Goal: Task Accomplishment & Management: Manage account settings

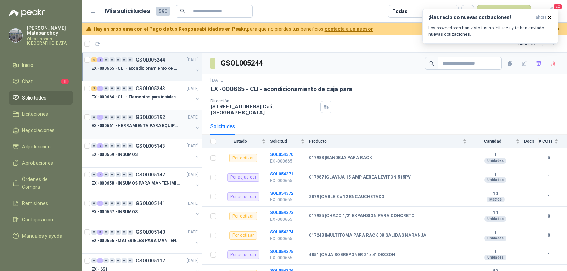
click at [153, 115] on p "GSOL005192" at bounding box center [150, 117] width 29 height 5
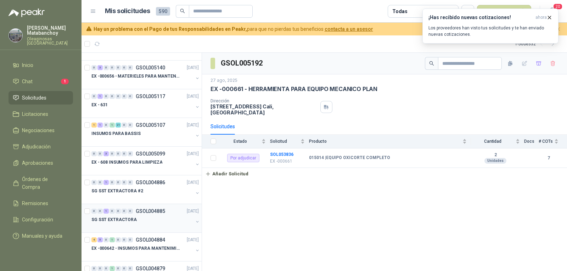
scroll to position [177, 0]
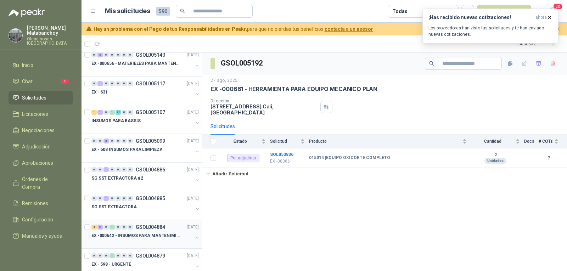
click at [148, 231] on div "4 5 0 1 0 0 0 GSOL004884 13/08/25" at bounding box center [145, 227] width 109 height 9
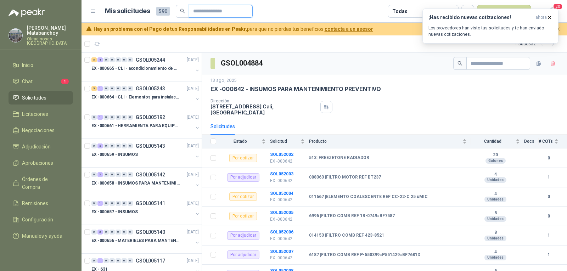
click at [213, 11] on input "text" at bounding box center [218, 11] width 50 height 12
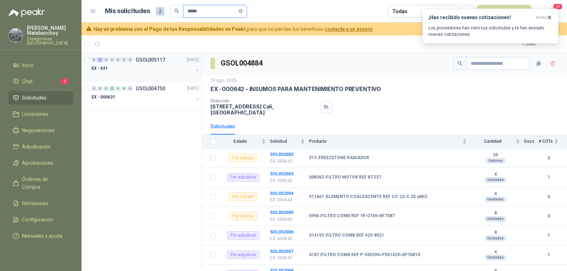
type input "*****"
click at [137, 72] on div "EX - 631" at bounding box center [142, 68] width 102 height 9
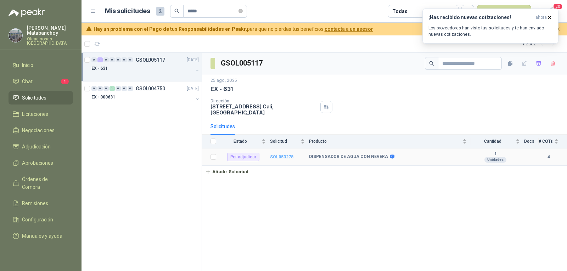
click at [277, 154] on b "SOL053278" at bounding box center [281, 156] width 23 height 5
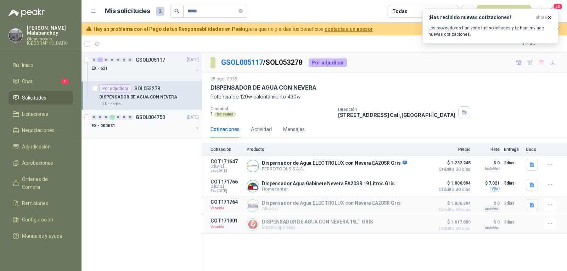
click at [155, 125] on div "EX - 000631" at bounding box center [142, 126] width 102 height 9
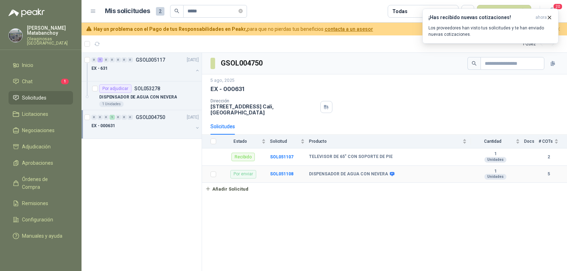
click at [283, 166] on td "SOL051108" at bounding box center [289, 174] width 39 height 17
click at [282, 171] on b "SOL051108" at bounding box center [281, 173] width 23 height 5
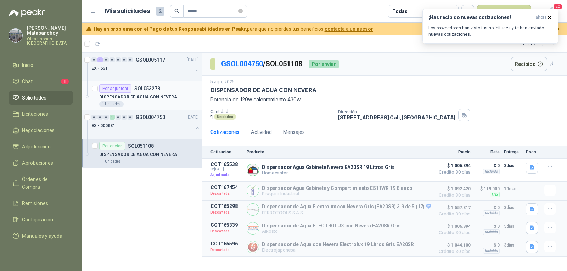
click at [146, 96] on p "DISPENSADOR DE AGUA CON NEVERA" at bounding box center [138, 97] width 78 height 7
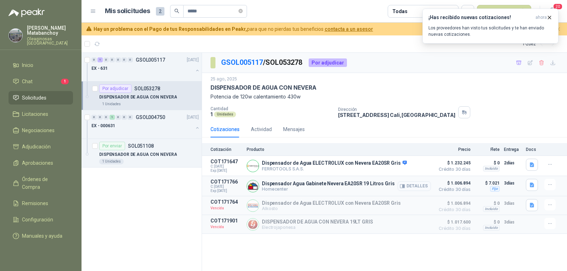
click at [407, 190] on button "Detalles" at bounding box center [413, 186] width 33 height 10
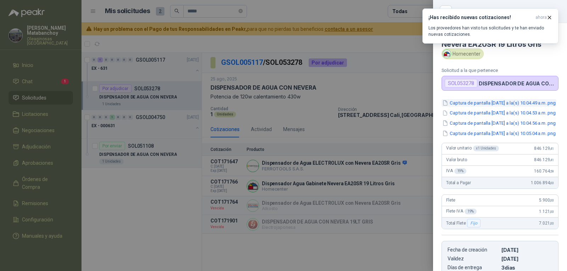
click at [493, 107] on button "Captura de pantalla 2025-08-26 a la(s) 10.04.49 a.m..png" at bounding box center [498, 102] width 115 height 7
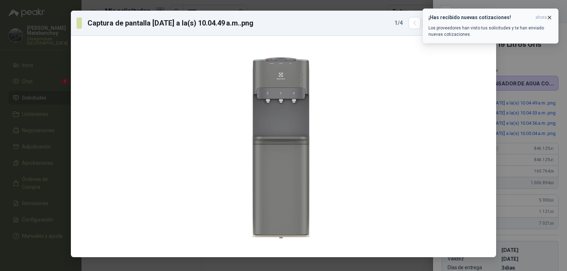
click at [549, 19] on icon "button" at bounding box center [549, 18] width 6 height 6
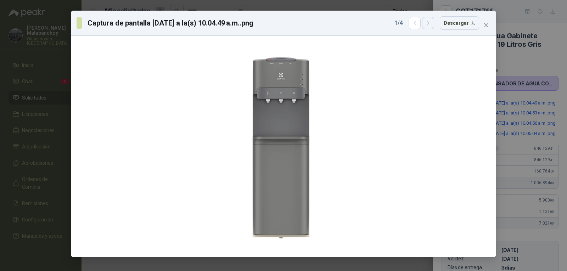
click at [425, 29] on button "button" at bounding box center [428, 23] width 12 height 12
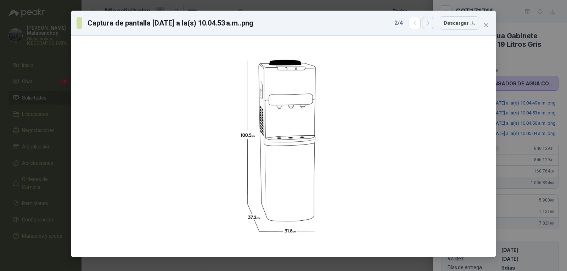
click at [425, 29] on button "button" at bounding box center [428, 23] width 12 height 12
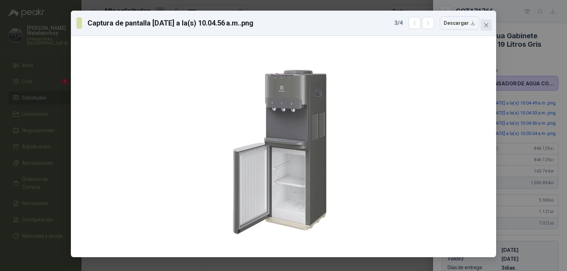
click at [485, 25] on icon "close" at bounding box center [486, 25] width 6 height 6
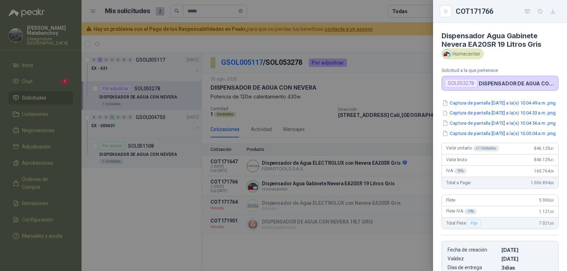
click at [220, 130] on div at bounding box center [283, 135] width 567 height 271
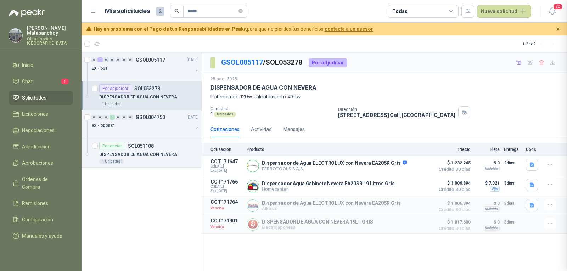
scroll to position [145, 0]
click at [154, 153] on p "DISPENSADOR DE AGUA CON NEVERA" at bounding box center [138, 154] width 78 height 7
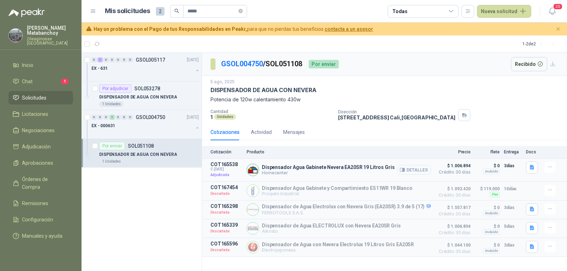
click at [416, 170] on button "Detalles" at bounding box center [413, 170] width 33 height 10
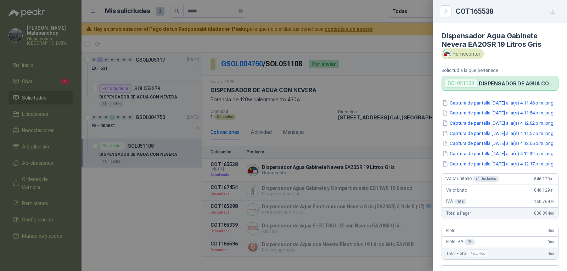
click at [284, 158] on div at bounding box center [283, 135] width 567 height 271
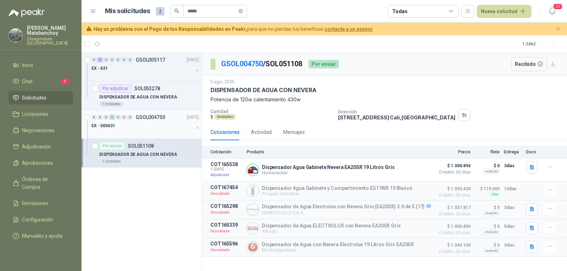
click at [170, 126] on div "EX - 000631" at bounding box center [142, 126] width 102 height 9
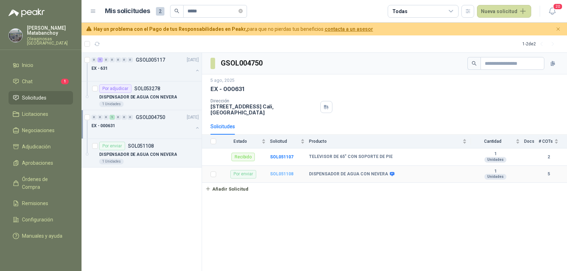
click at [274, 171] on b "SOL051108" at bounding box center [281, 173] width 23 height 5
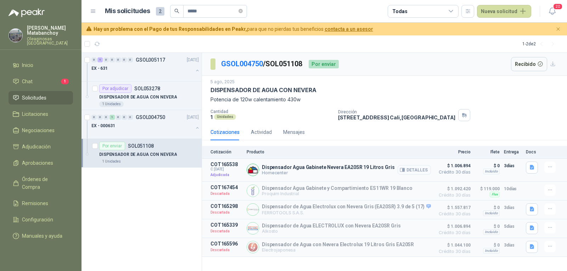
click at [417, 172] on button "Detalles" at bounding box center [413, 170] width 33 height 10
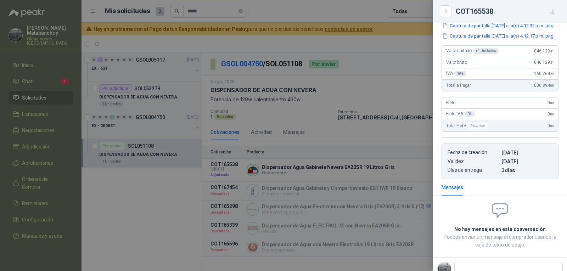
scroll to position [121, 0]
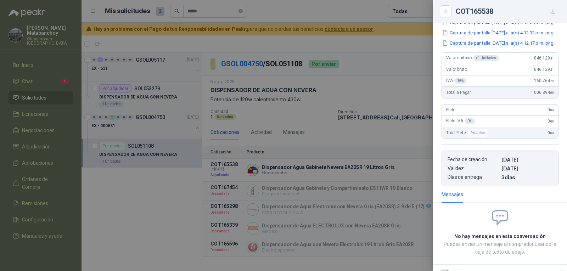
click at [390, 140] on div at bounding box center [283, 135] width 567 height 271
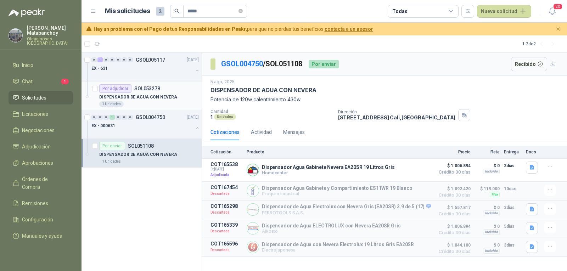
click at [159, 94] on p "DISPENSADOR DE AGUA CON NEVERA" at bounding box center [138, 97] width 78 height 7
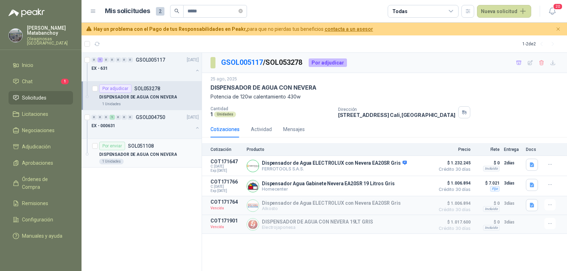
click at [162, 160] on div "1 Unidades" at bounding box center [149, 162] width 100 height 6
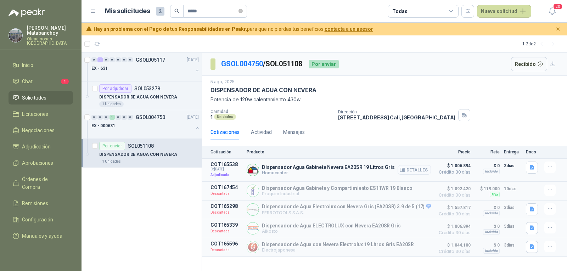
click at [417, 168] on button "Detalles" at bounding box center [413, 170] width 33 height 10
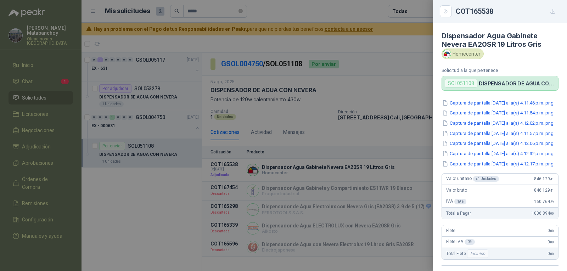
scroll to position [188, 0]
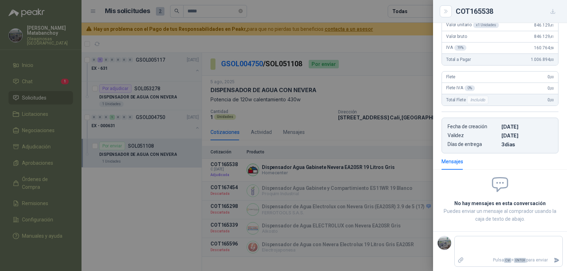
click at [281, 167] on div at bounding box center [283, 135] width 567 height 271
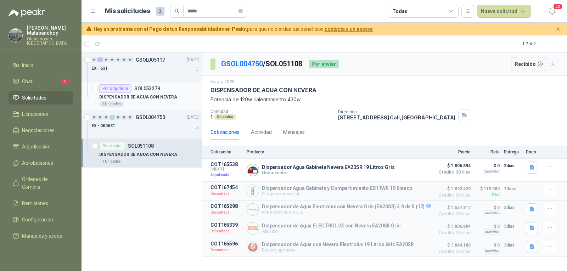
click at [138, 101] on div "DISPENSADOR DE AGUA CON NEVERA" at bounding box center [149, 97] width 100 height 9
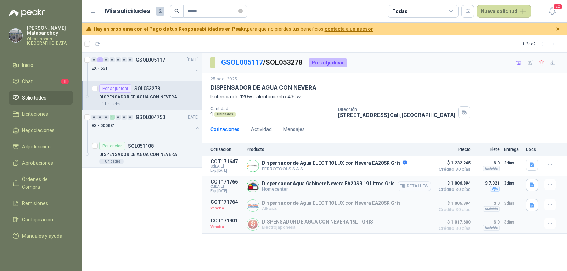
click at [424, 187] on button "Detalles" at bounding box center [413, 186] width 33 height 10
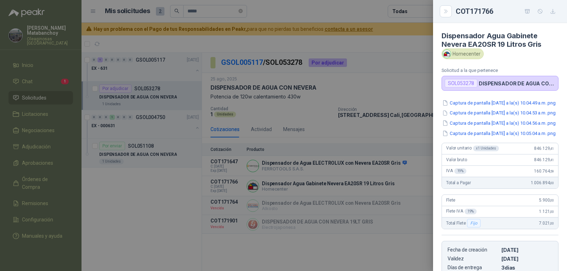
click at [354, 148] on div at bounding box center [283, 135] width 567 height 271
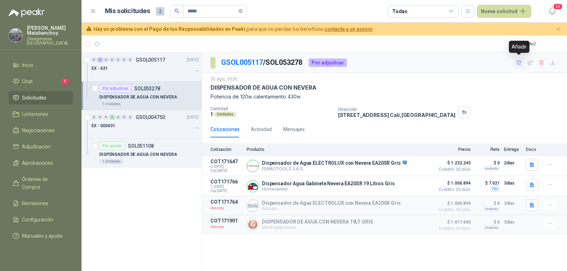
click at [521, 64] on icon "button" at bounding box center [519, 63] width 6 height 6
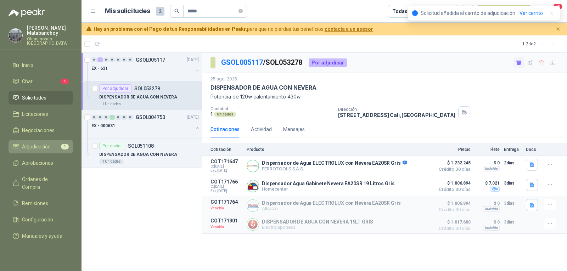
click at [21, 152] on link "Adjudicación 1" at bounding box center [41, 146] width 64 height 13
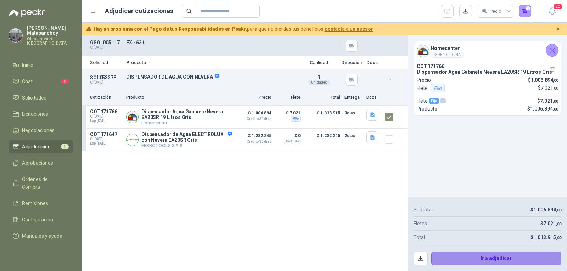
click at [447, 258] on button "Ir a adjudicar" at bounding box center [496, 259] width 130 height 14
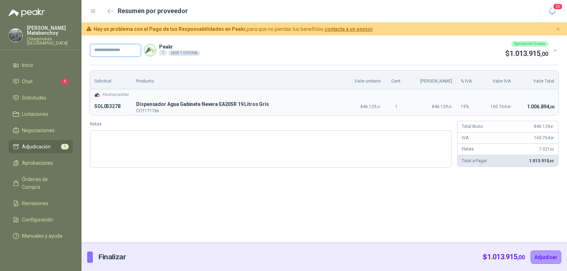
click at [115, 52] on input "text" at bounding box center [115, 50] width 51 height 13
type input "******"
click at [544, 258] on button "Adjudicar" at bounding box center [545, 256] width 31 height 13
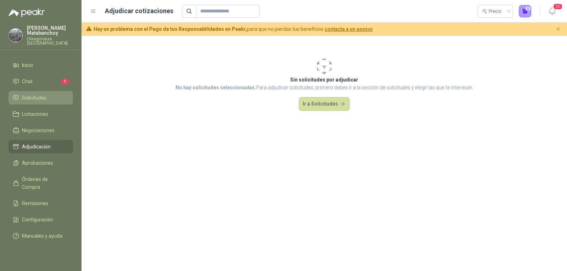
click at [15, 91] on link "Solicitudes" at bounding box center [41, 97] width 64 height 13
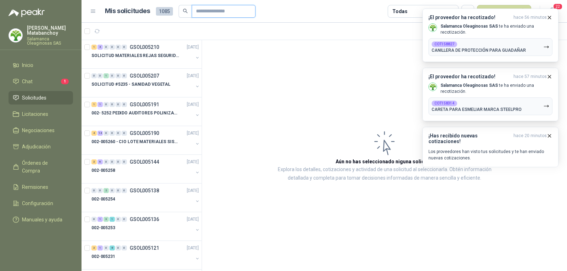
click at [233, 6] on input "text" at bounding box center [221, 11] width 50 height 12
click at [225, 4] on header "Mis solicitudes 1085 Todas Nueva solicitud 22" at bounding box center [323, 11] width 485 height 23
click at [223, 10] on input "text" at bounding box center [221, 11] width 50 height 12
type input "*"
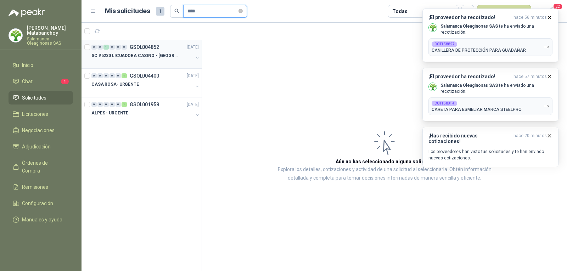
type input "****"
click at [175, 49] on div "0 0 1 0 0 0 GSOL004852 12/08/25" at bounding box center [145, 47] width 109 height 9
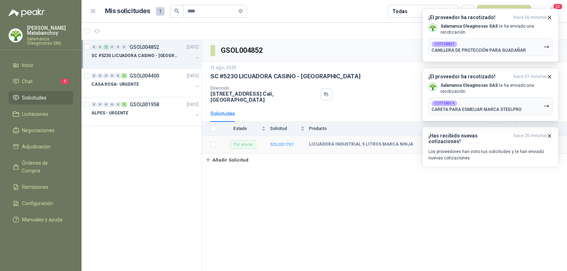
click at [280, 142] on b "SOL051797" at bounding box center [281, 144] width 23 height 5
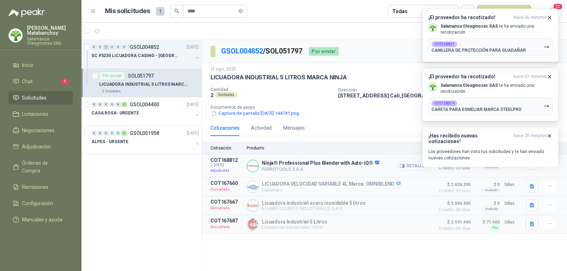
click at [417, 165] on button "Detalles" at bounding box center [413, 166] width 33 height 10
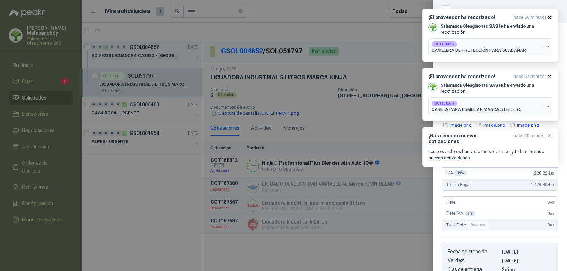
click at [276, 142] on div at bounding box center [283, 135] width 567 height 271
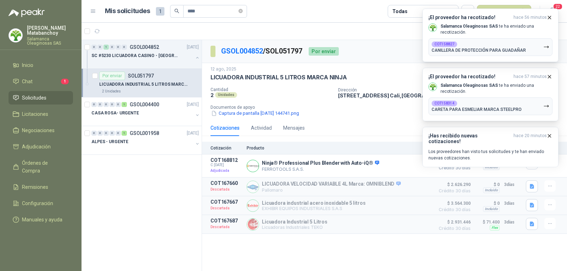
click at [39, 91] on ul "Inicio Chat 1 Solicitudes Licitaciones Negociaciones Adjudicación Órdenes de Co…" at bounding box center [40, 143] width 81 height 171
click at [40, 94] on span "Solicitudes" at bounding box center [34, 98] width 24 height 8
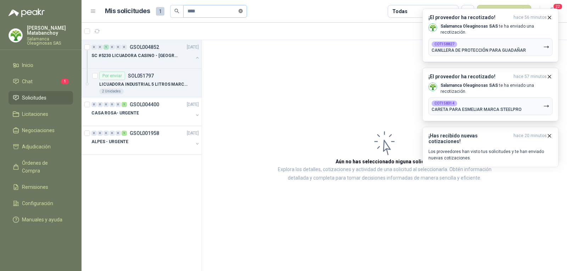
click at [243, 10] on icon "close-circle" at bounding box center [240, 11] width 4 height 4
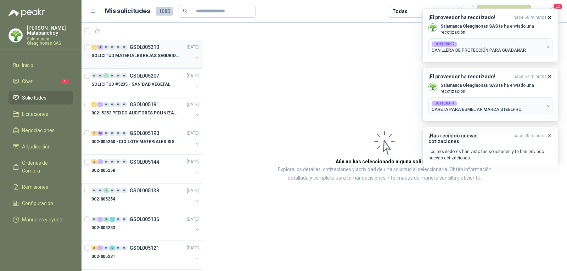
click at [153, 58] on p "SOLICITUD MATERIALES REJAS SEGURIDAD - OFICINA" at bounding box center [135, 55] width 88 height 7
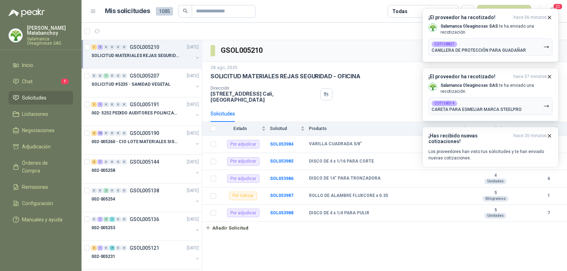
click at [337, 69] on div "28 ago, 2025" at bounding box center [384, 67] width 348 height 7
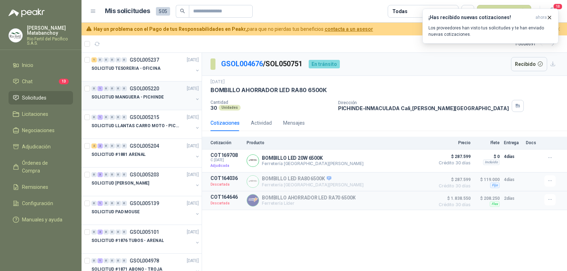
click at [148, 103] on div at bounding box center [142, 104] width 102 height 6
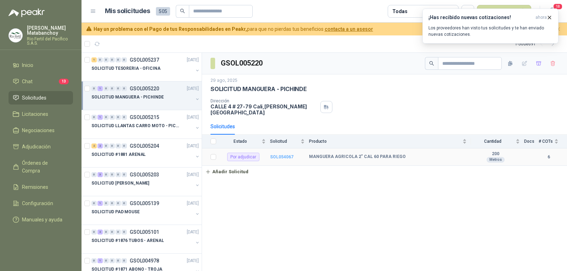
click at [281, 154] on b "SOL054067" at bounding box center [281, 156] width 23 height 5
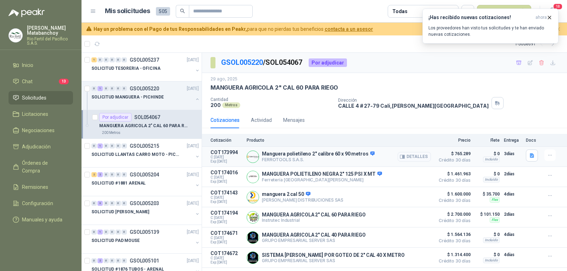
click at [407, 159] on button "Detalles" at bounding box center [413, 157] width 33 height 10
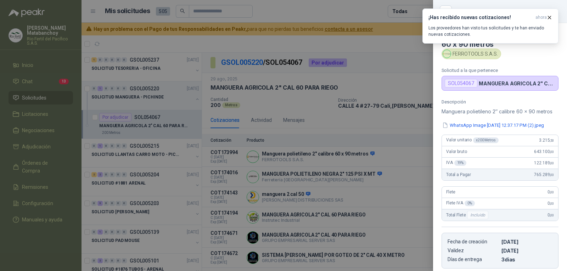
scroll to position [117, 0]
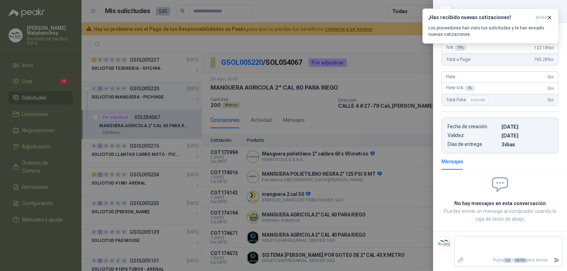
click at [392, 199] on div at bounding box center [283, 135] width 567 height 271
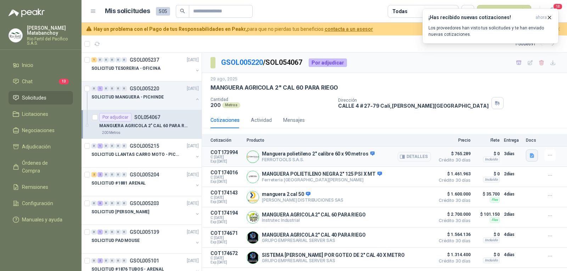
click at [536, 152] on button "button" at bounding box center [532, 155] width 12 height 12
click at [501, 145] on div "WhatsApp Image 2025-08-28 at 12.37.17 PM (2).jpeg" at bounding box center [481, 140] width 112 height 17
click at [498, 142] on button "WhatsApp Image 2025-08-28 at 12.37.17 PM (2).jpeg" at bounding box center [481, 139] width 103 height 7
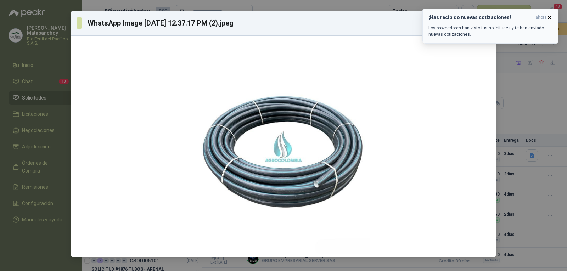
click at [548, 16] on icon "button" at bounding box center [549, 18] width 6 height 6
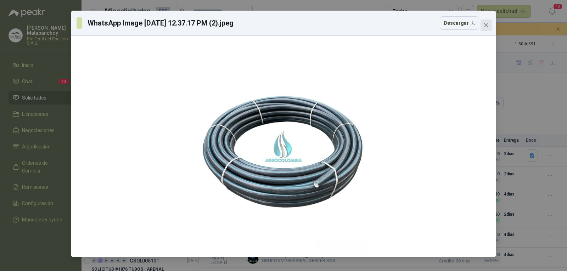
click at [481, 20] on button "Close" at bounding box center [485, 24] width 11 height 11
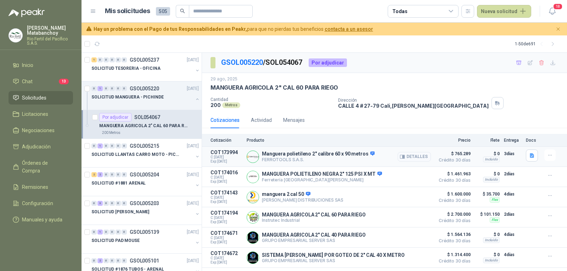
click at [417, 155] on button "Detalles" at bounding box center [413, 157] width 33 height 10
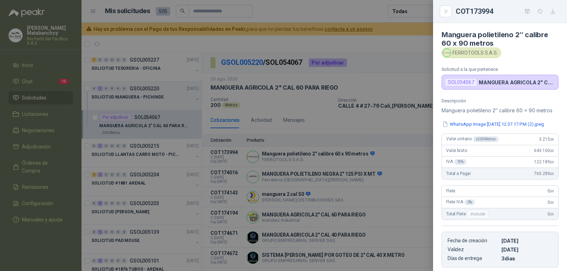
scroll to position [0, 0]
click at [484, 112] on p "Manguera polietileno 2″ calibre 60 x 90 metros" at bounding box center [499, 111] width 117 height 9
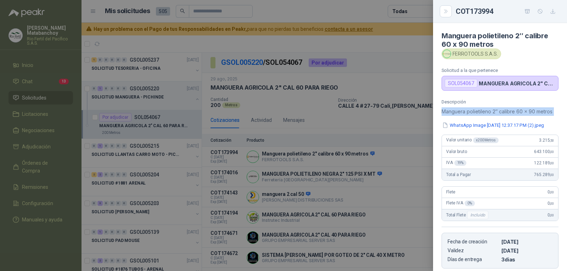
click at [484, 112] on p "Manguera polietileno 2″ calibre 60 x 90 metros" at bounding box center [499, 111] width 117 height 9
copy div "Manguera polietileno 2″ calibre 60 x 90 metros"
click at [389, 134] on div at bounding box center [283, 135] width 567 height 271
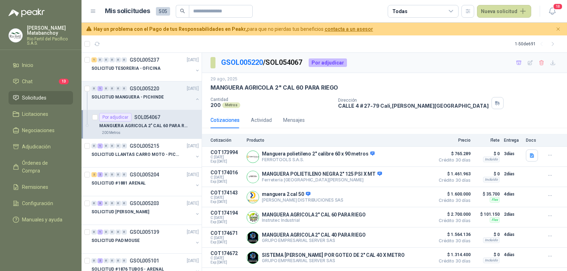
click at [222, 89] on p "MANGUERA AGRICOLA 2" CAL 60 PARA RIEGO" at bounding box center [274, 87] width 128 height 7
click at [244, 92] on div "29 ago, 2025 MANGUERA AGRICOLA 2" CAL 60 PARA RIEGO Cantidad 200 Metros Direcci…" at bounding box center [384, 92] width 348 height 33
drag, startPoint x: 210, startPoint y: 90, endPoint x: 310, endPoint y: 96, distance: 99.7
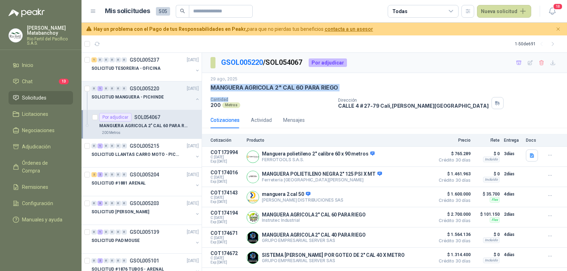
click at [310, 96] on div "29 ago, 2025 MANGUERA AGRICOLA 2" CAL 60 PARA RIEGO Cantidad 200 Metros Direcci…" at bounding box center [384, 92] width 348 height 33
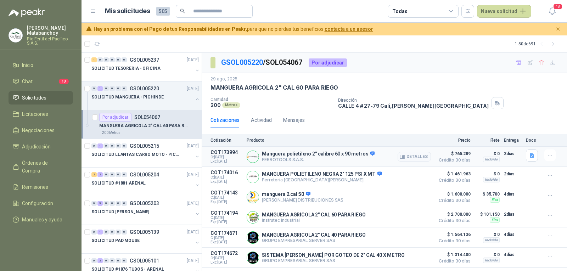
click at [306, 155] on p "Manguera polietileno 2″ calibre 60 x 90 metros" at bounding box center [318, 154] width 113 height 6
click at [304, 118] on div "Mensajes" at bounding box center [294, 120] width 22 height 8
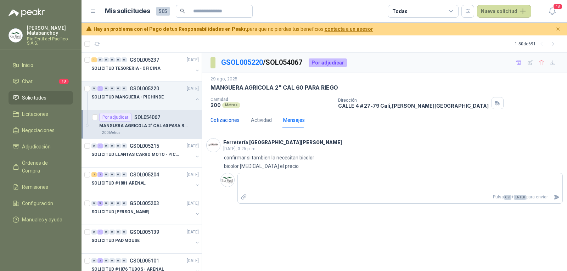
click at [224, 119] on div "Cotizaciones" at bounding box center [224, 120] width 29 height 8
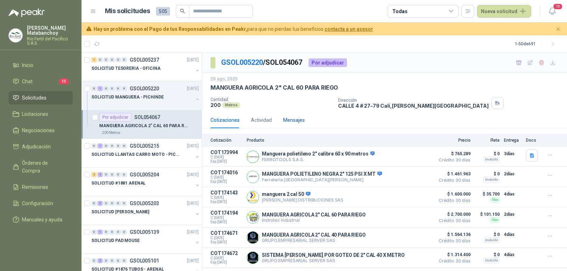
click at [290, 122] on div "Mensajes" at bounding box center [294, 120] width 22 height 8
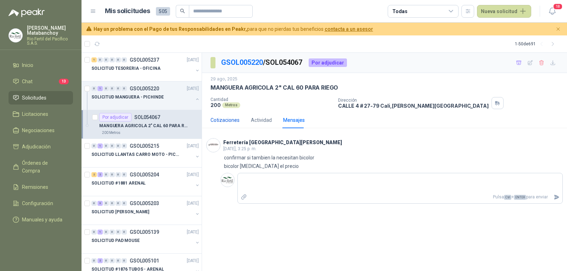
click at [229, 121] on div "Cotizaciones" at bounding box center [224, 120] width 29 height 8
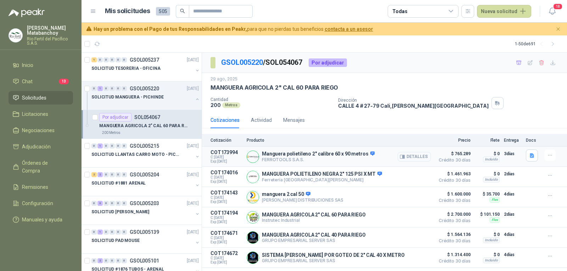
click at [408, 158] on button "Detalles" at bounding box center [413, 157] width 33 height 10
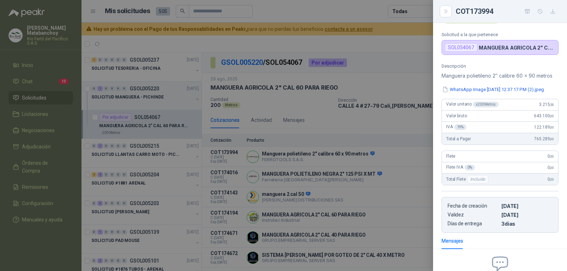
scroll to position [0, 0]
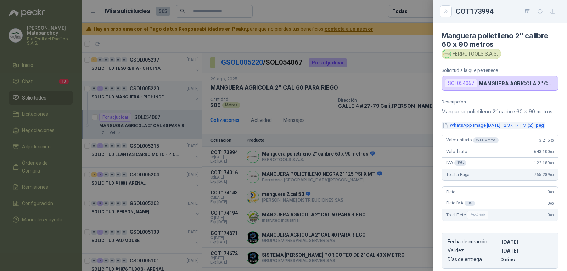
click at [469, 129] on button "WhatsApp Image [DATE] 12.37.17 PM (2).jpeg" at bounding box center [492, 125] width 103 height 7
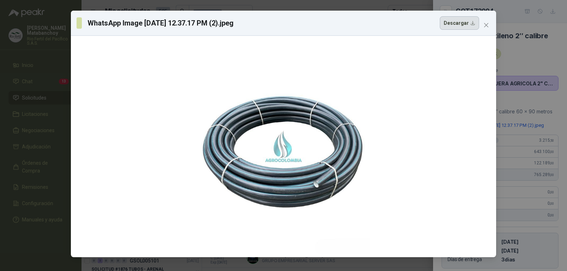
click at [478, 23] on button "Descargar" at bounding box center [459, 22] width 39 height 13
click at [485, 35] on div "WhatsApp Image 2025-08-28 at 12.37.17 PM (2).jpeg Descargar" at bounding box center [283, 23] width 425 height 25
click at [485, 25] on icon "close" at bounding box center [486, 25] width 6 height 6
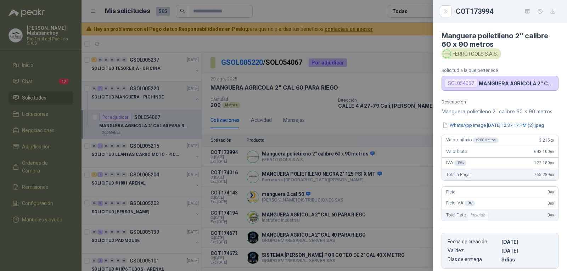
click at [360, 160] on div at bounding box center [283, 135] width 567 height 271
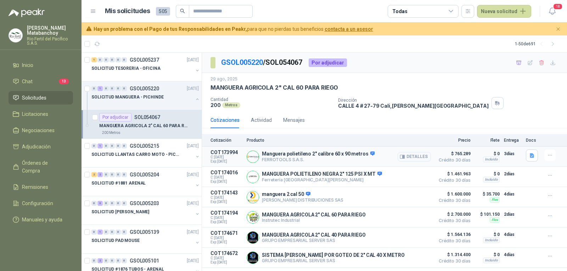
click at [349, 155] on p "Manguera polietileno 2″ calibre 60 x 90 metros" at bounding box center [318, 154] width 113 height 6
click at [407, 152] on div "Detalles" at bounding box center [413, 156] width 33 height 14
drag, startPoint x: 278, startPoint y: 154, endPoint x: 353, endPoint y: 159, distance: 74.6
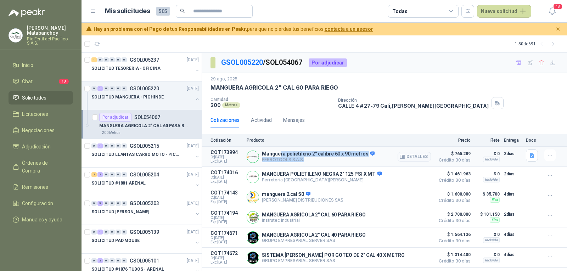
click at [361, 161] on div "Manguera polietileno 2″ calibre 60 x 90 metros FERROTOOLS S.A.S. Detalles" at bounding box center [318, 157] width 113 height 12
click at [339, 156] on p "Manguera polietileno 2″ calibre 60 x 90 metros" at bounding box center [318, 154] width 113 height 6
click at [411, 154] on button "Detalles" at bounding box center [413, 157] width 33 height 10
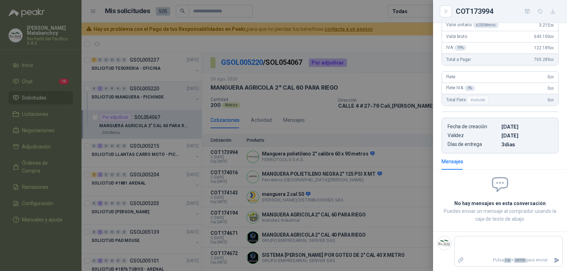
scroll to position [0, 0]
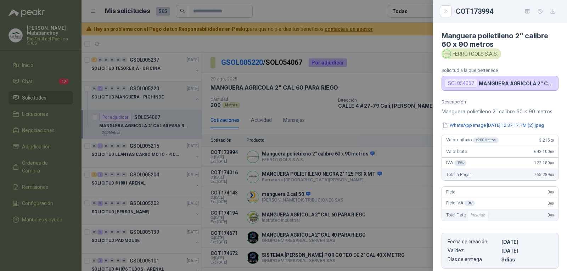
click at [382, 160] on div at bounding box center [283, 135] width 567 height 271
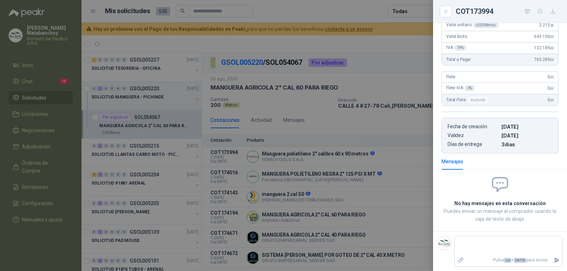
click at [382, 160] on div at bounding box center [283, 135] width 567 height 271
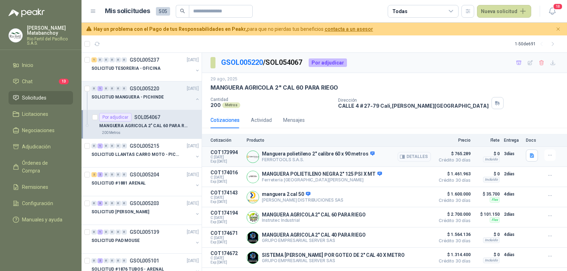
click at [417, 156] on button "Detalles" at bounding box center [413, 157] width 33 height 10
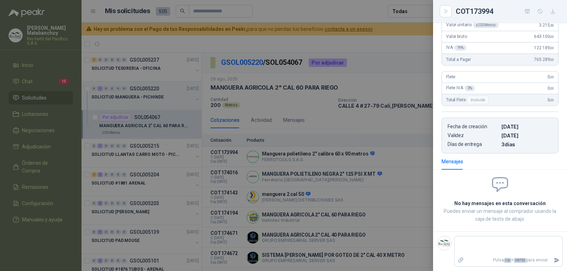
click at [402, 124] on div at bounding box center [283, 135] width 567 height 271
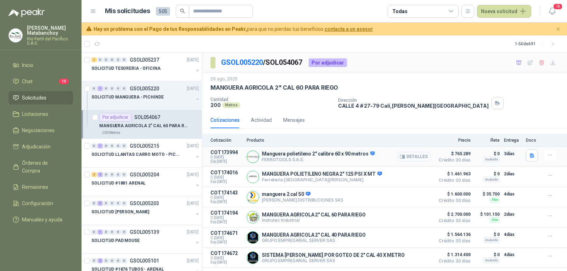
click at [409, 155] on button "Detalles" at bounding box center [413, 157] width 33 height 10
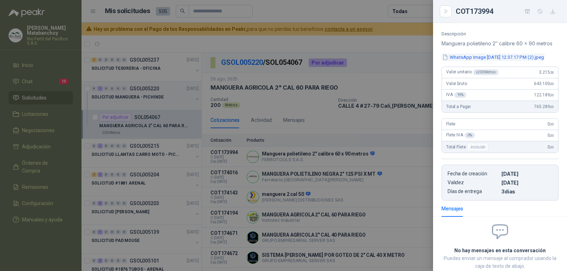
scroll to position [0, 0]
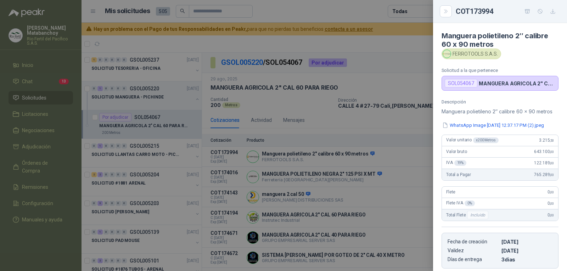
click at [397, 131] on div at bounding box center [283, 135] width 567 height 271
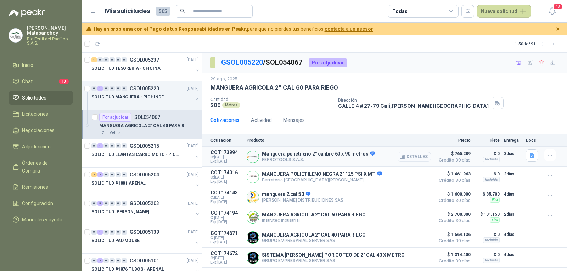
click at [410, 159] on button "Detalles" at bounding box center [413, 157] width 33 height 10
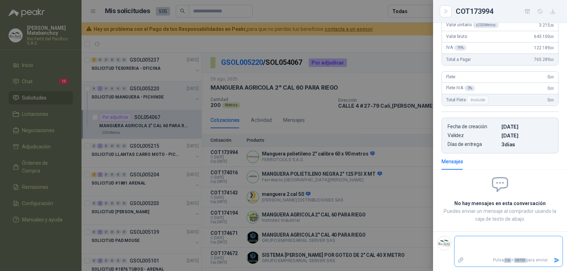
click at [484, 243] on textarea at bounding box center [508, 246] width 108 height 16
type textarea "**"
type textarea "***"
type textarea "****"
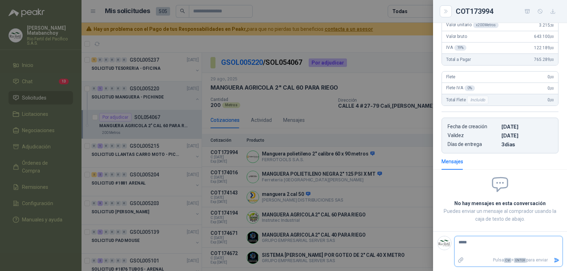
type textarea "******"
type textarea "*******"
type textarea "********"
type textarea "*********"
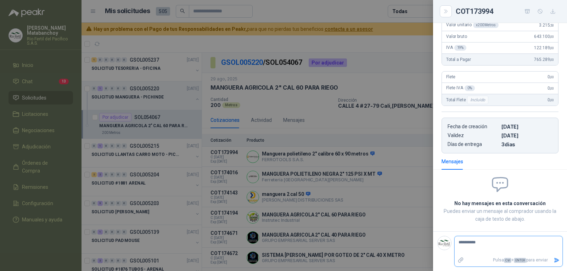
type textarea "**********"
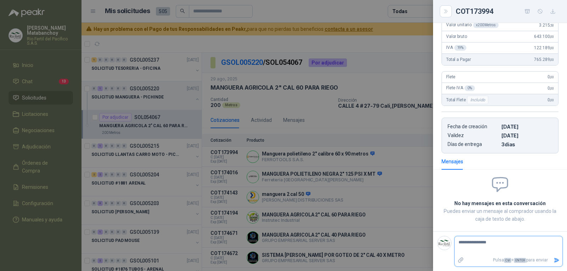
type textarea "**********"
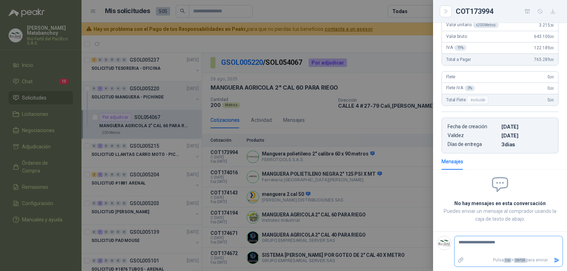
type textarea "**********"
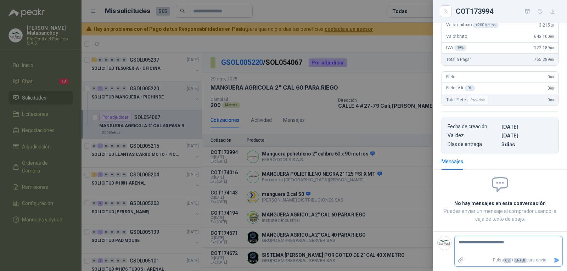
type textarea "**********"
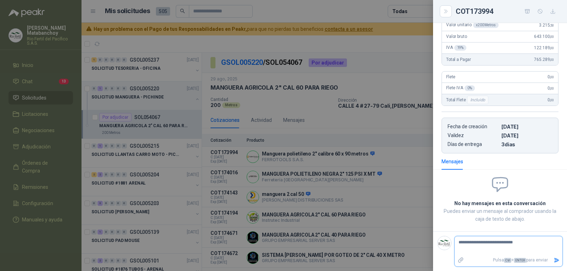
type textarea "**********"
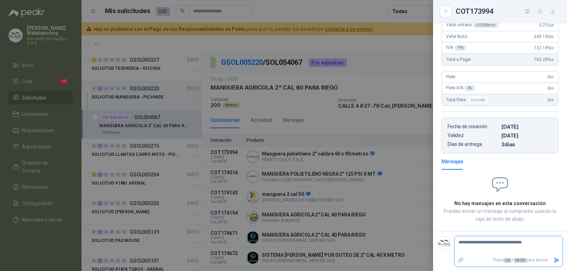
type textarea "**********"
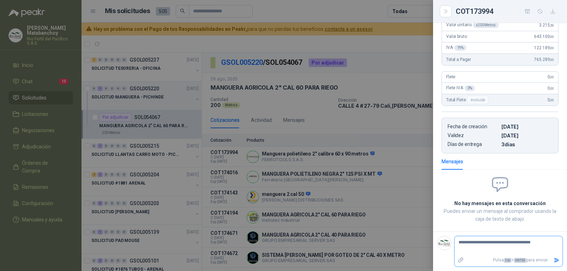
type textarea "**********"
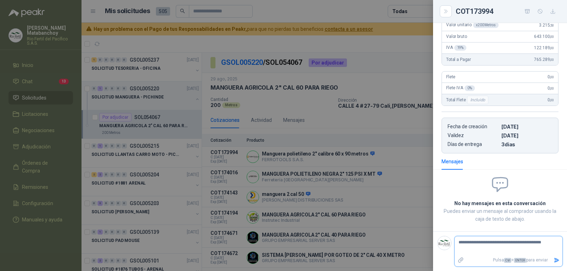
type textarea "**********"
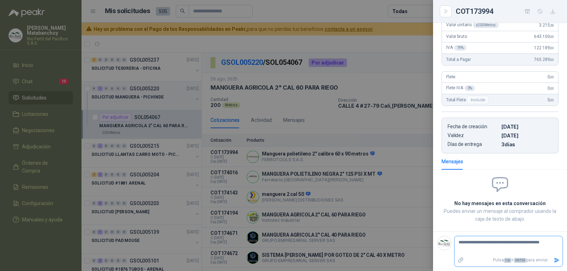
type textarea "**********"
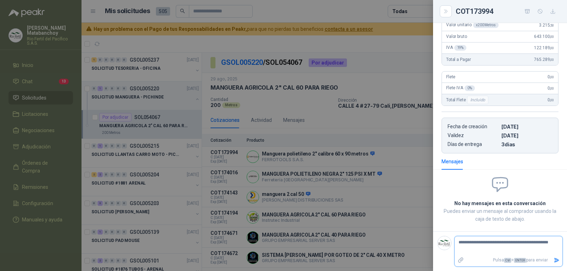
type textarea "**********"
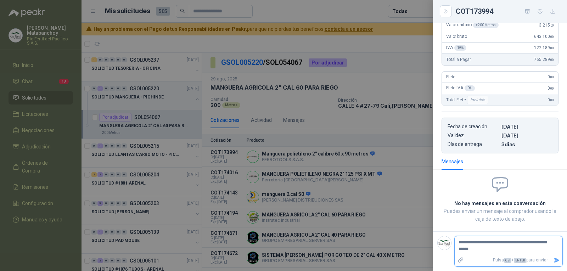
type textarea "**********"
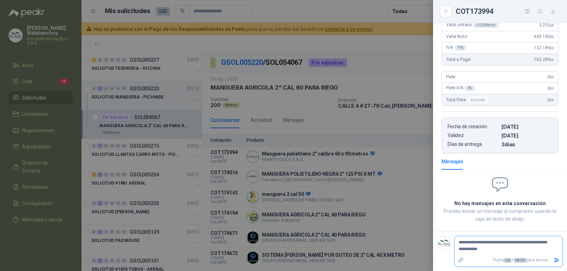
type textarea "**********"
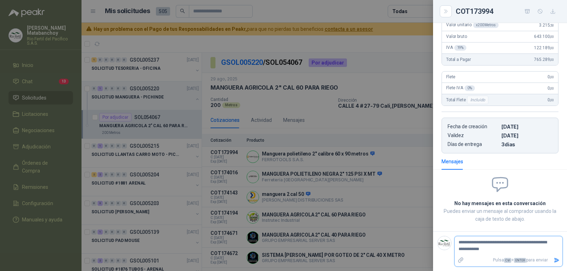
type textarea "**********"
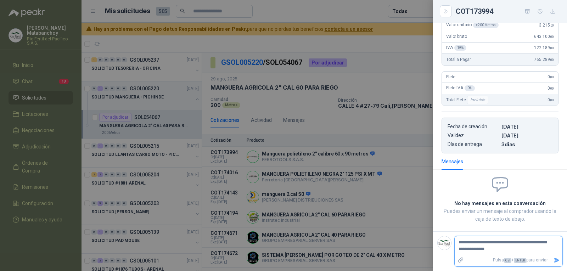
type textarea "**********"
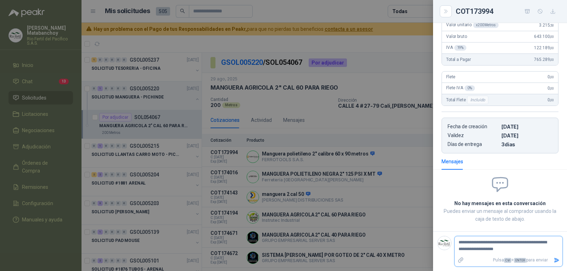
type textarea "**********"
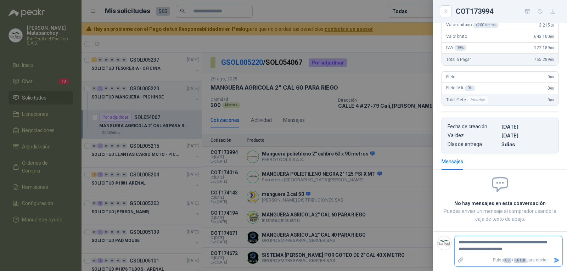
type textarea "**********"
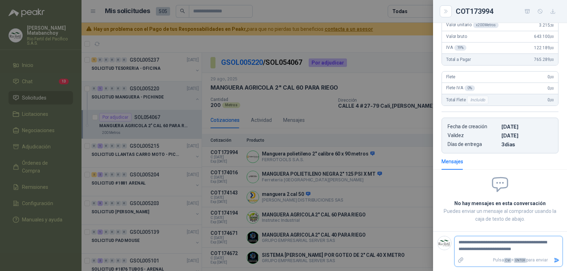
type textarea "**********"
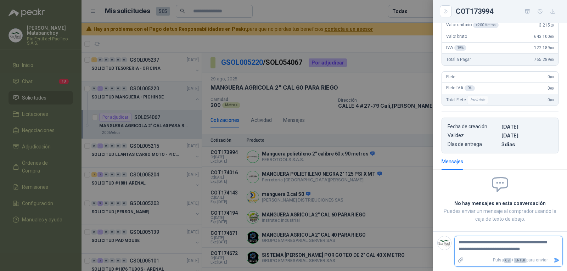
type textarea "**********"
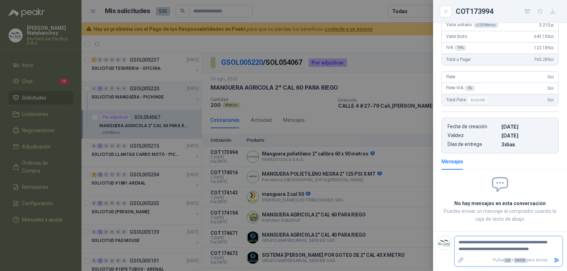
click at [553, 261] on icon "Enviar" at bounding box center [556, 260] width 6 height 6
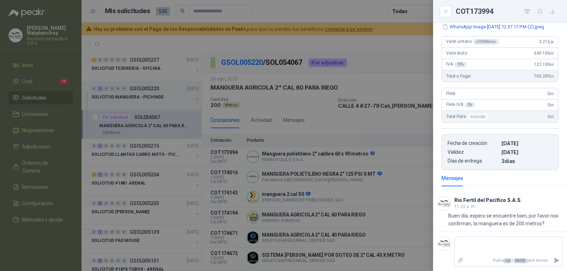
click at [392, 159] on div at bounding box center [283, 135] width 567 height 271
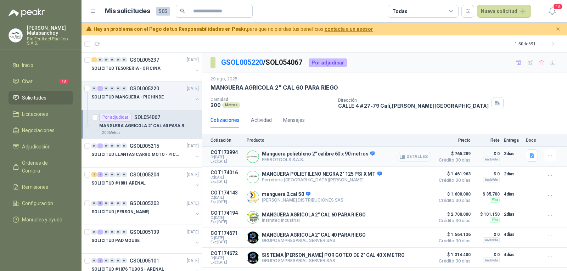
click at [412, 160] on button "Detalles" at bounding box center [413, 157] width 33 height 10
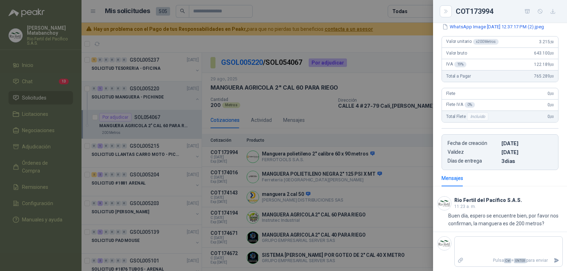
click at [373, 179] on div at bounding box center [283, 135] width 567 height 271
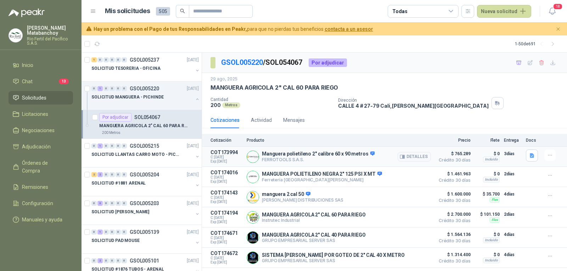
click at [525, 153] on article "COT173994 C: 29/08/2025 Exp: 28/09/2025 Manguera polietileno 2″ calibre 60 x 90…" at bounding box center [384, 157] width 365 height 20
click at [529, 154] on icon "button" at bounding box center [532, 156] width 6 height 6
click at [456, 108] on div "Dirección CALLE 4 # 27-79 Cali , Valle del Cauca" at bounding box center [451, 103] width 226 height 12
click at [156, 97] on p "SOLICITUD MANGUERA - PICHINDE" at bounding box center [127, 97] width 72 height 7
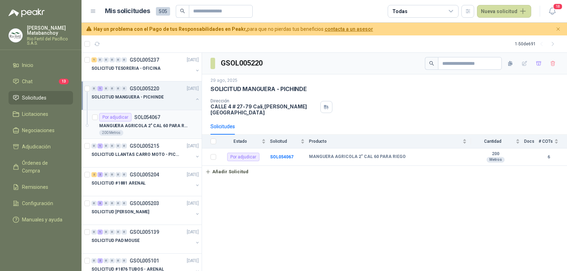
click at [150, 131] on div "200 Metros" at bounding box center [149, 133] width 100 height 6
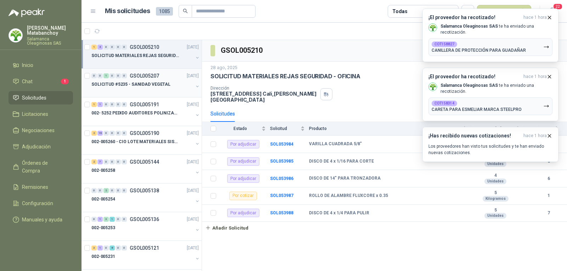
click at [154, 90] on div at bounding box center [142, 92] width 102 height 6
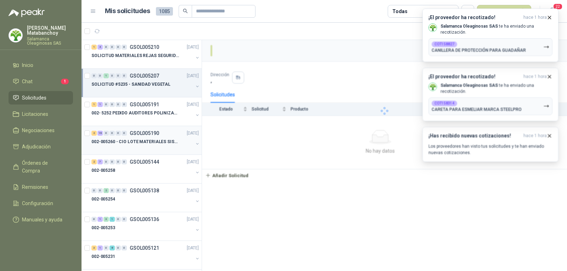
click at [163, 145] on p "002-005260 - CIO LOTE MATERIALES SISTEMA HIDRAULIC" at bounding box center [135, 142] width 88 height 7
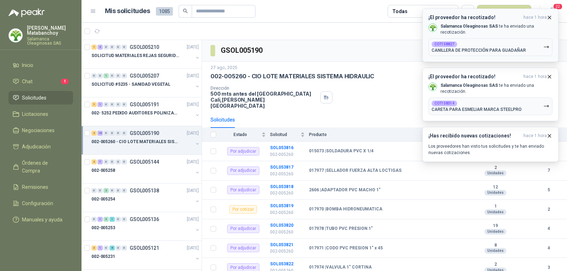
click at [548, 17] on icon "button" at bounding box center [549, 18] width 6 height 6
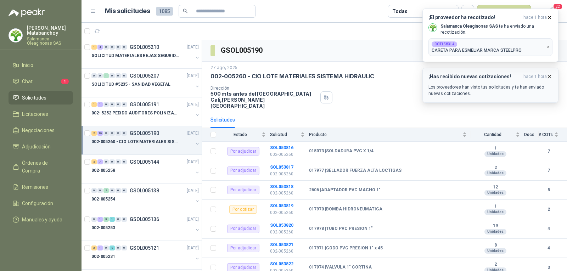
click at [552, 77] on icon "button" at bounding box center [549, 77] width 6 height 6
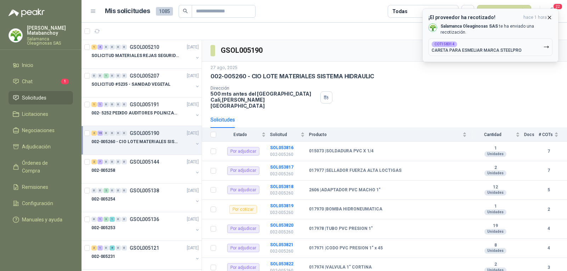
click at [547, 18] on icon "button" at bounding box center [549, 18] width 6 height 6
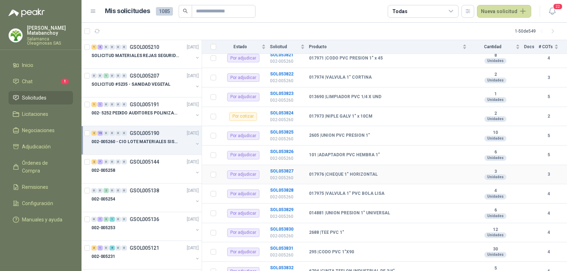
scroll to position [154, 0]
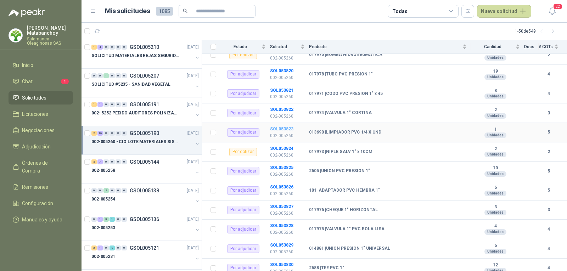
click at [273, 126] on b "SOL053823" at bounding box center [281, 128] width 23 height 5
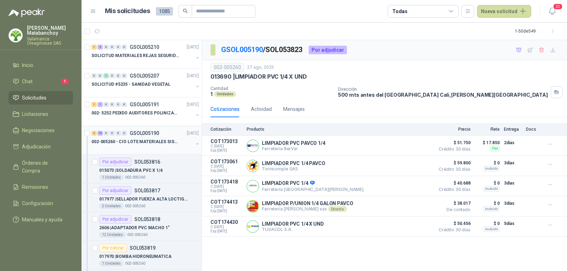
click at [147, 144] on p "002-005260 - CIO LOTE MATERIALES SISTEMA HIDRAULIC" at bounding box center [135, 142] width 88 height 7
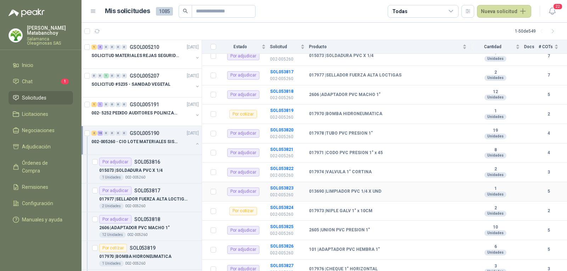
scroll to position [48, 0]
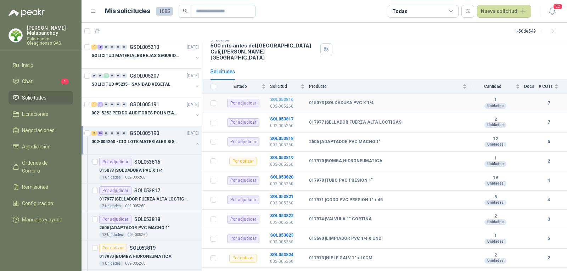
click at [278, 97] on b "SOL053816" at bounding box center [281, 99] width 23 height 5
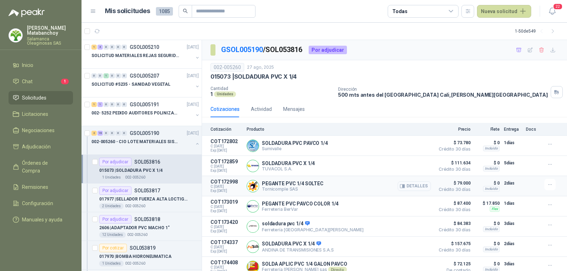
click at [411, 188] on button "Detalles" at bounding box center [413, 186] width 33 height 10
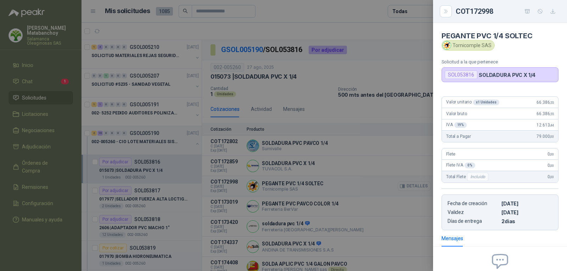
scroll to position [73, 0]
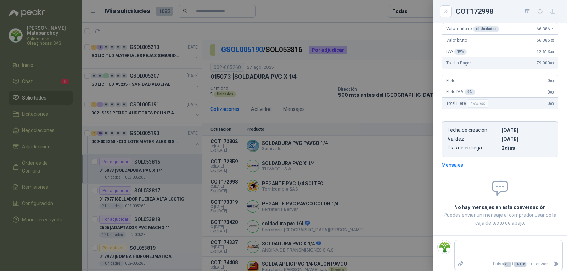
click at [304, 92] on div at bounding box center [283, 135] width 567 height 271
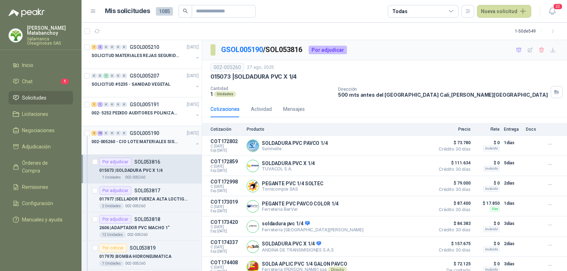
click at [137, 128] on div "2 16 0 0 0 0 GSOL005190 27/08/25 002-005260 - CIO LOTE MATERIALES SISTEMA HIDRA…" at bounding box center [141, 140] width 120 height 29
click at [150, 147] on div at bounding box center [142, 149] width 102 height 6
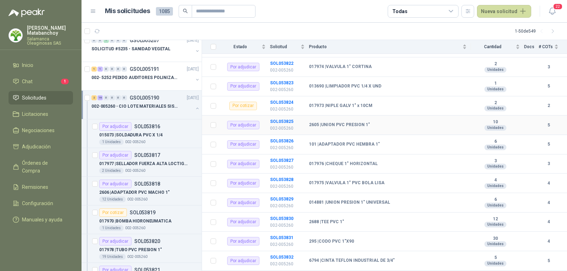
scroll to position [225, 0]
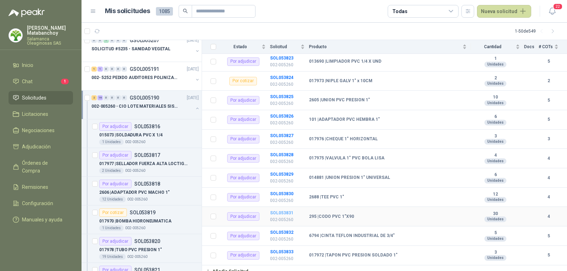
click at [282, 210] on b "SOL053831" at bounding box center [281, 212] width 23 height 5
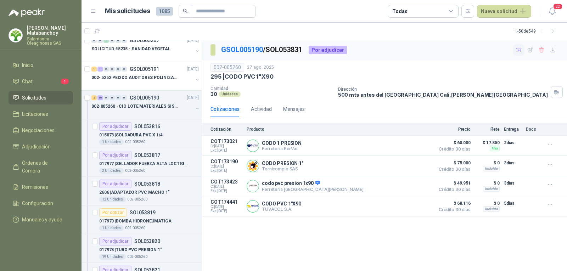
click at [516, 53] on button "button" at bounding box center [518, 49] width 11 height 11
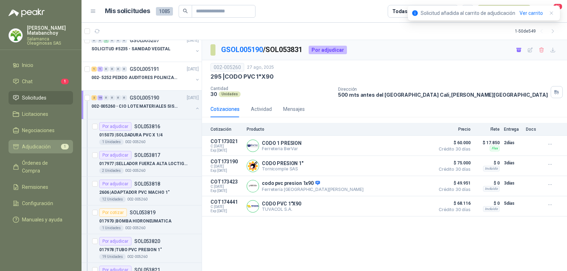
click at [33, 146] on span "Adjudicación" at bounding box center [36, 147] width 29 height 8
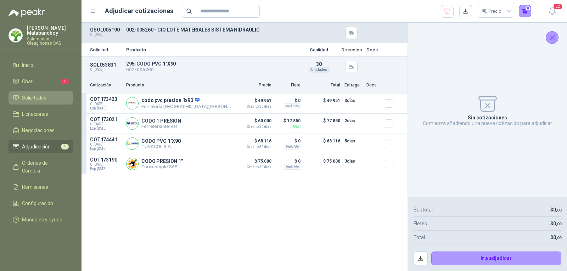
click at [41, 92] on link "Solicitudes" at bounding box center [41, 97] width 64 height 13
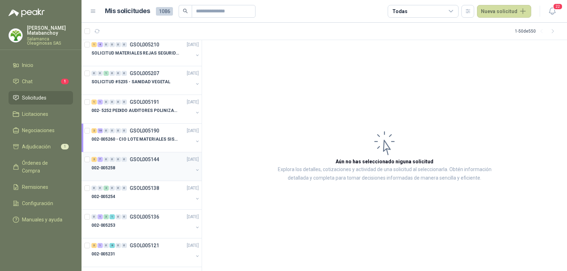
scroll to position [35, 0]
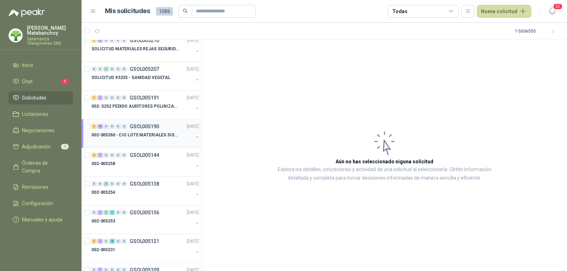
drag, startPoint x: 156, startPoint y: 130, endPoint x: 161, endPoint y: 130, distance: 5.0
click at [155, 131] on link "2 16 0 0 0 0 GSOL005190 27/08/25 002-005260 - CIO LOTE MATERIALES SISTEMA HIDRA…" at bounding box center [145, 133] width 109 height 23
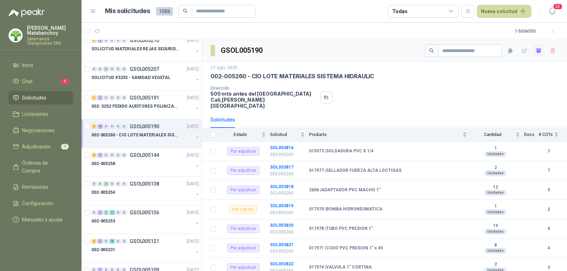
click at [536, 51] on icon "button" at bounding box center [539, 51] width 6 height 6
click at [536, 52] on icon "button" at bounding box center [539, 51] width 6 height 6
click at [47, 141] on link "Adjudicación 18" at bounding box center [41, 146] width 64 height 13
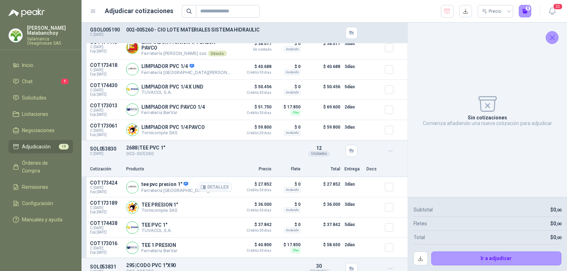
scroll to position [1700, 0]
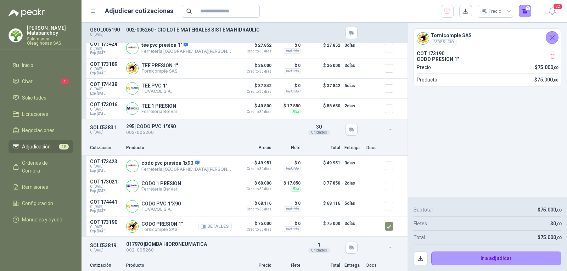
click at [220, 227] on button "Detalles" at bounding box center [214, 227] width 33 height 10
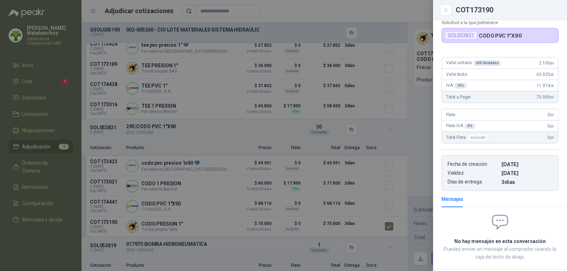
scroll to position [0, 0]
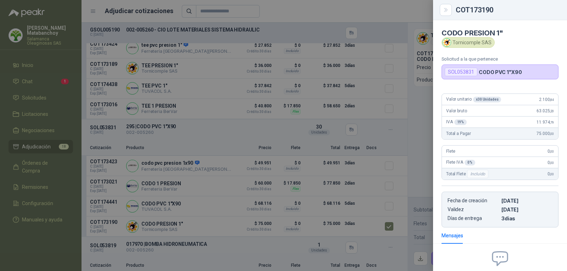
click at [266, 170] on div at bounding box center [283, 135] width 567 height 271
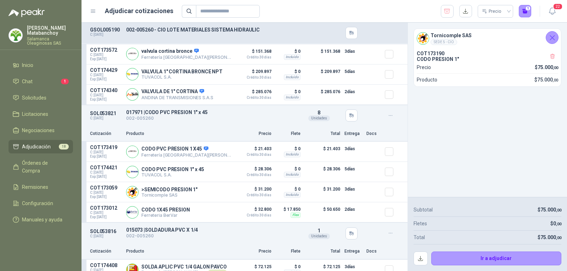
scroll to position [826, 0]
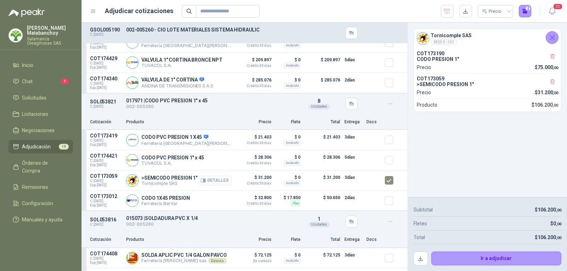
click at [209, 184] on button "Detalles" at bounding box center [214, 181] width 33 height 10
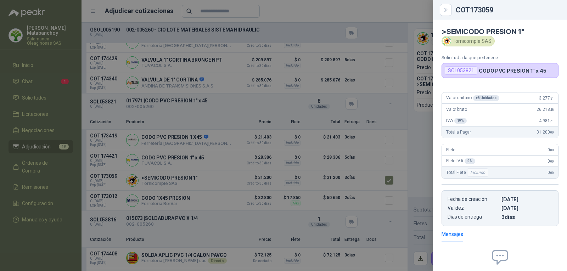
scroll to position [0, 0]
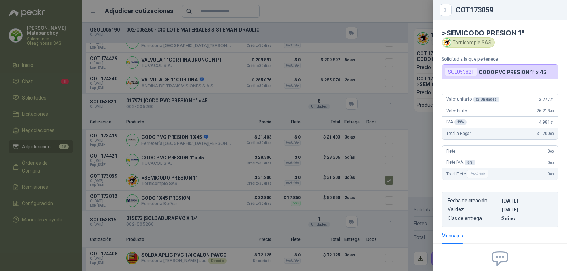
click at [203, 150] on div at bounding box center [283, 135] width 567 height 271
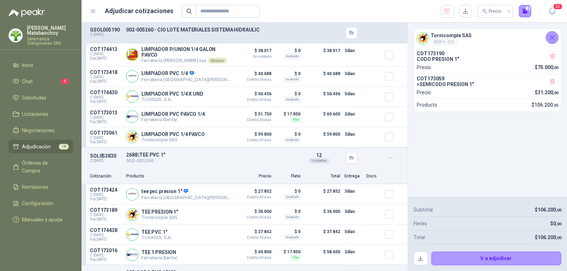
scroll to position [1594, 0]
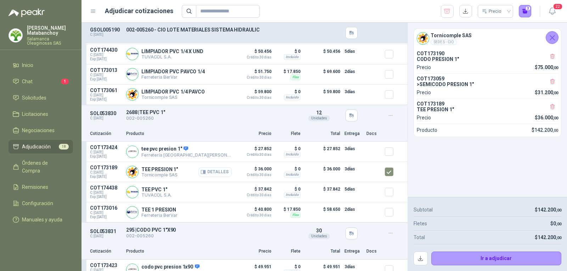
click at [224, 174] on button "Detalles" at bounding box center [214, 172] width 33 height 10
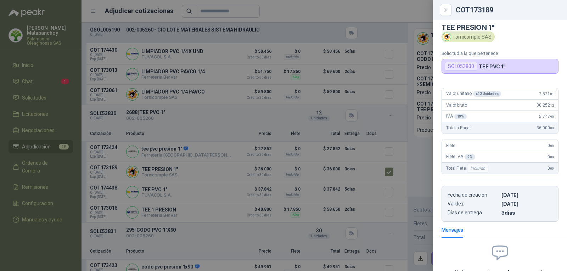
scroll to position [0, 0]
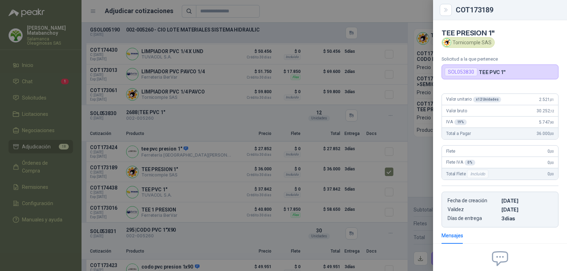
click at [246, 126] on div at bounding box center [283, 135] width 567 height 271
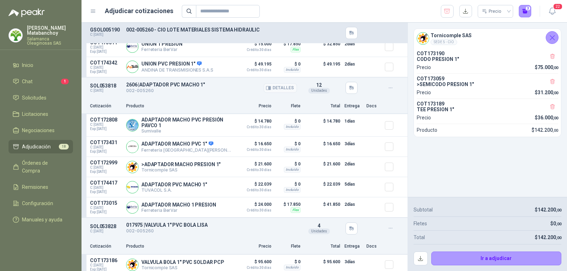
scroll to position [496, 0]
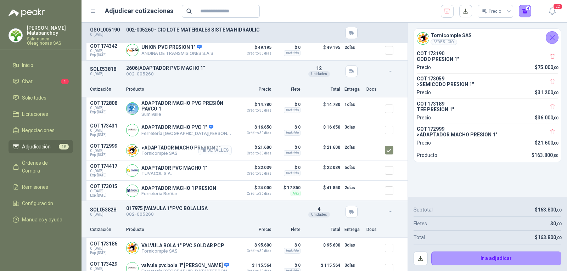
click at [214, 154] on button "Detalles" at bounding box center [214, 151] width 33 height 10
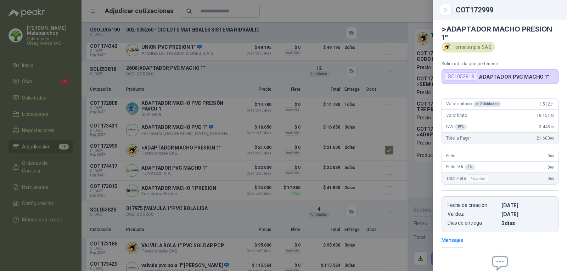
scroll to position [0, 0]
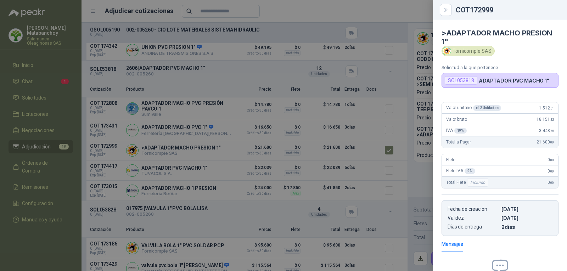
click at [298, 144] on div at bounding box center [283, 135] width 567 height 271
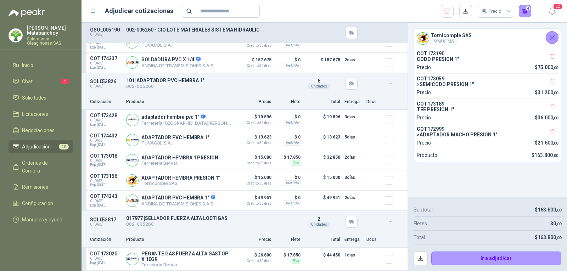
scroll to position [1134, 0]
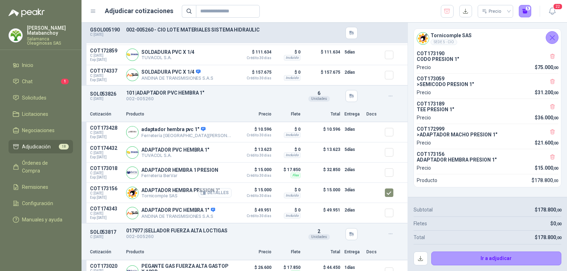
click at [219, 197] on button "Detalles" at bounding box center [214, 193] width 33 height 10
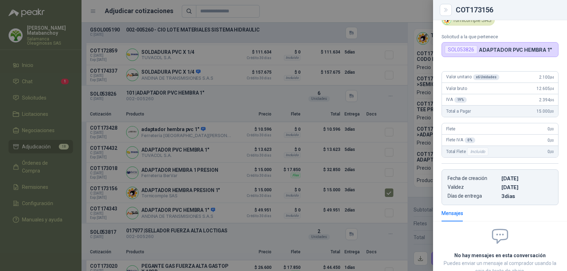
scroll to position [0, 0]
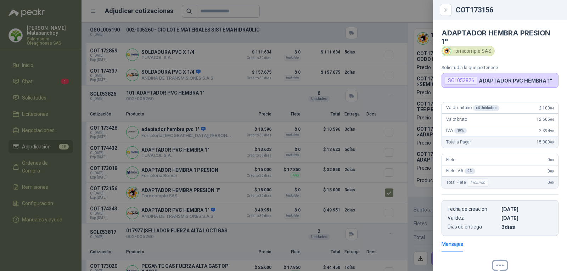
click at [260, 166] on div at bounding box center [283, 135] width 567 height 271
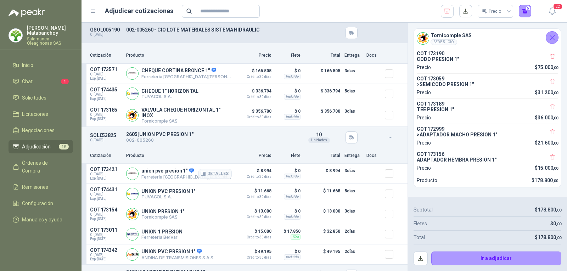
scroll to position [283, 0]
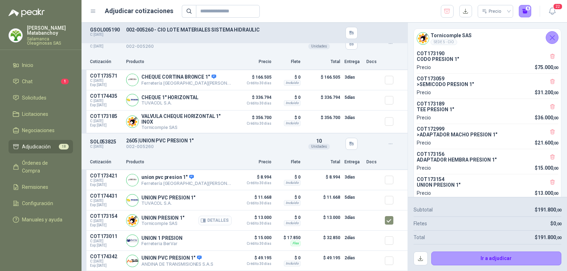
click at [213, 224] on button "Detalles" at bounding box center [214, 221] width 33 height 10
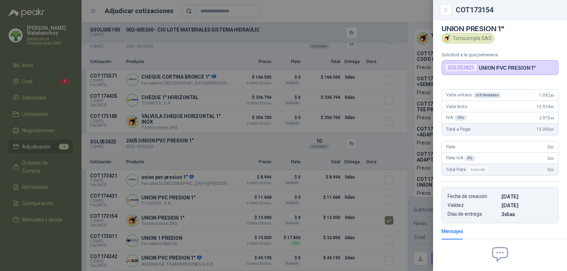
scroll to position [0, 0]
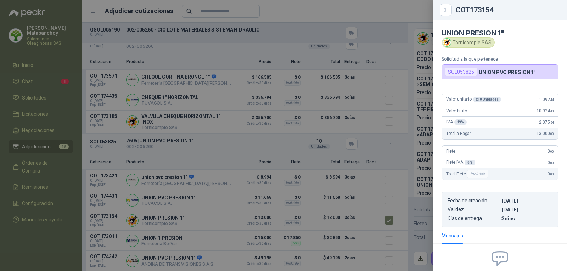
click at [327, 203] on div at bounding box center [283, 135] width 567 height 271
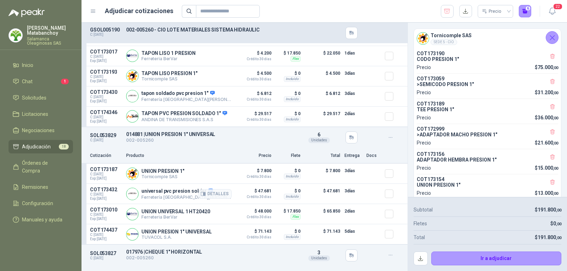
scroll to position [71, 0]
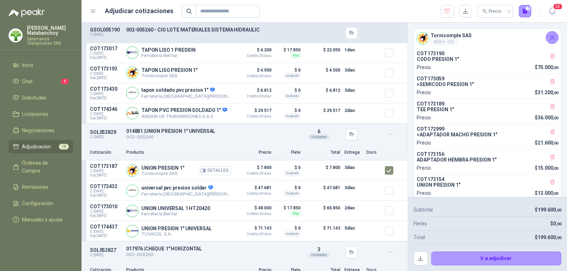
click at [217, 172] on button "Detalles" at bounding box center [214, 171] width 33 height 10
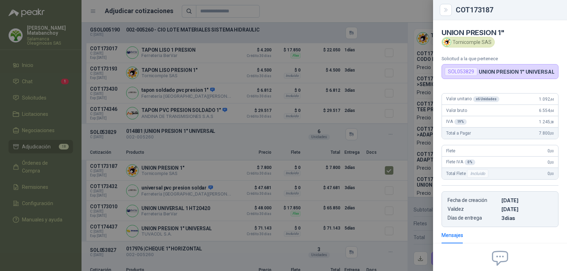
scroll to position [0, 0]
click at [312, 170] on div at bounding box center [283, 135] width 567 height 271
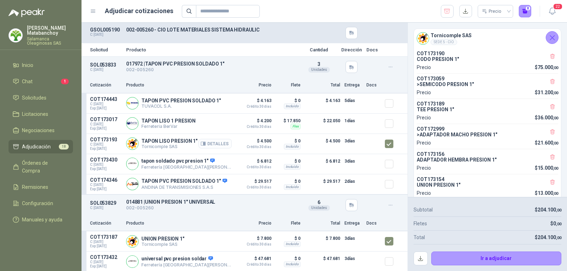
click at [208, 142] on button "Detalles" at bounding box center [214, 144] width 33 height 10
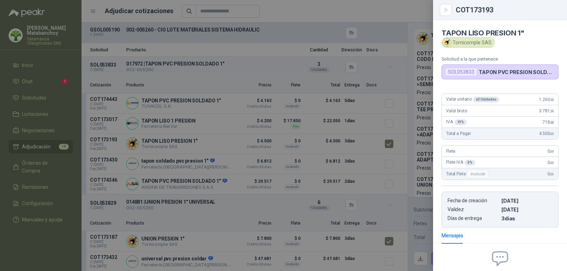
click at [217, 107] on div at bounding box center [283, 135] width 567 height 271
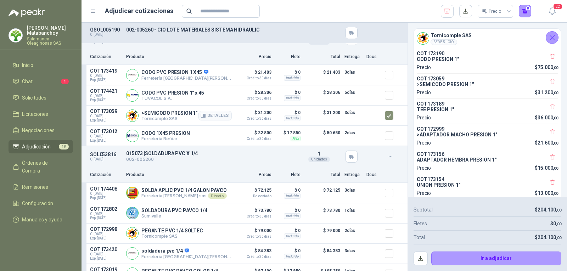
scroll to position [956, 0]
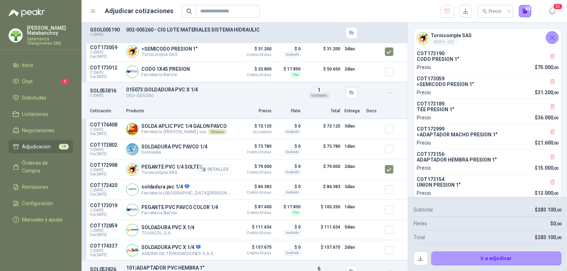
click at [213, 172] on button "Detalles" at bounding box center [214, 170] width 33 height 10
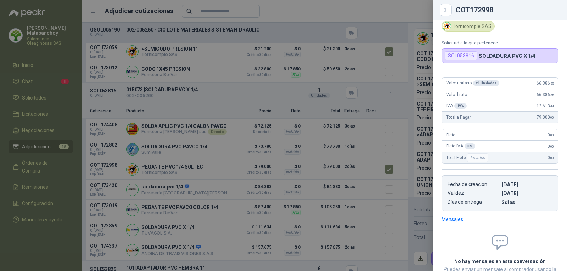
scroll to position [0, 0]
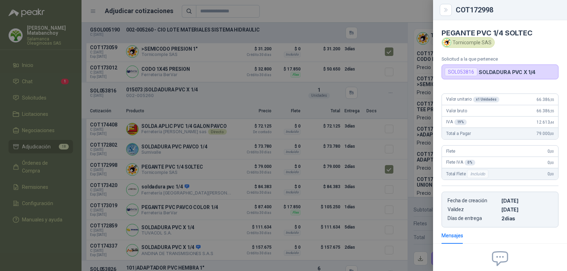
click at [536, 120] on span "12.613 ,44" at bounding box center [544, 122] width 17 height 5
click at [318, 139] on div at bounding box center [283, 135] width 567 height 271
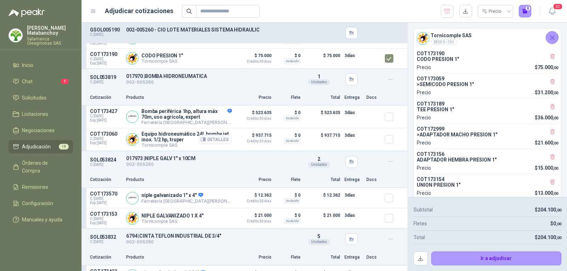
scroll to position [1877, 0]
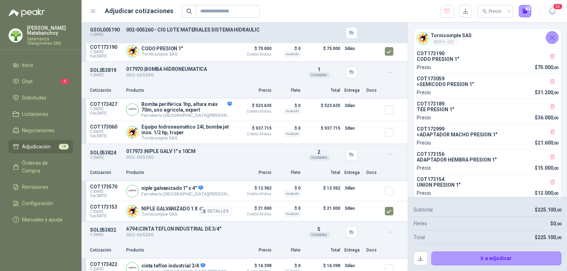
click at [209, 213] on button "Detalles" at bounding box center [214, 212] width 33 height 10
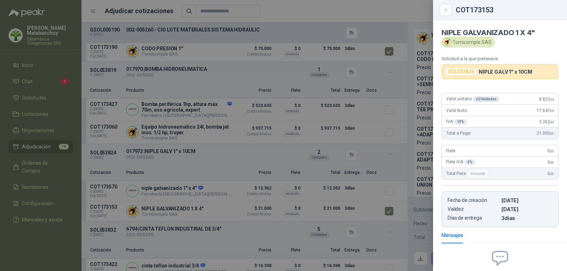
scroll to position [0, 0]
click at [253, 173] on div at bounding box center [283, 135] width 567 height 271
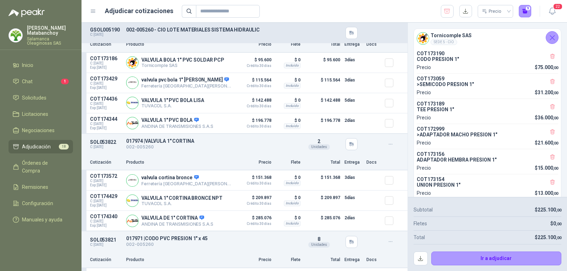
scroll to position [684, 0]
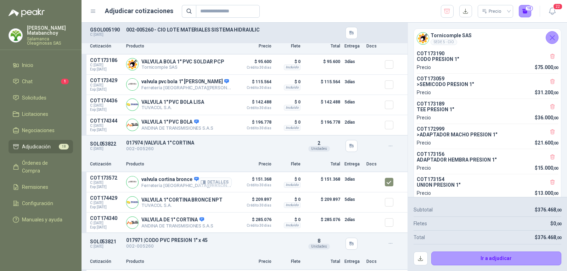
click at [220, 185] on button "Detalles" at bounding box center [214, 182] width 33 height 10
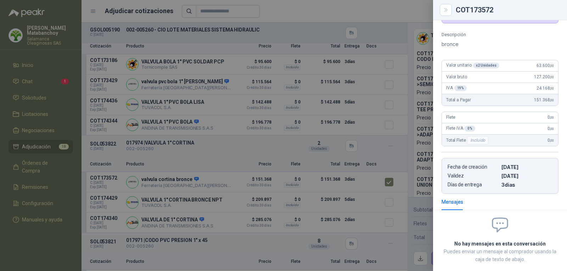
scroll to position [0, 0]
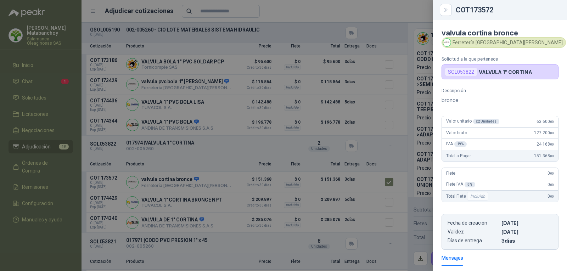
click at [364, 146] on div at bounding box center [283, 135] width 567 height 271
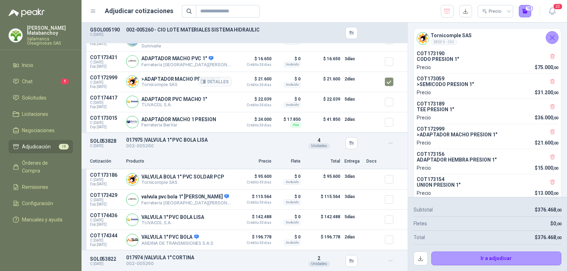
scroll to position [602, 0]
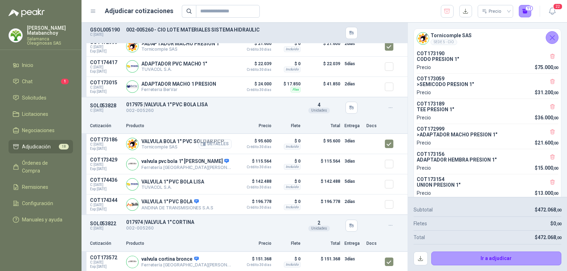
click at [214, 146] on button "Detalles" at bounding box center [214, 144] width 33 height 10
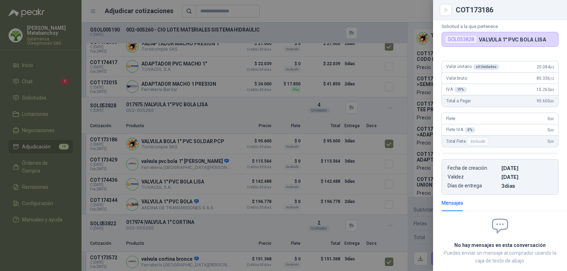
scroll to position [0, 0]
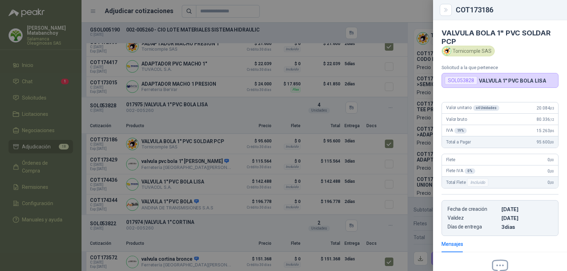
click at [253, 125] on div at bounding box center [283, 135] width 567 height 271
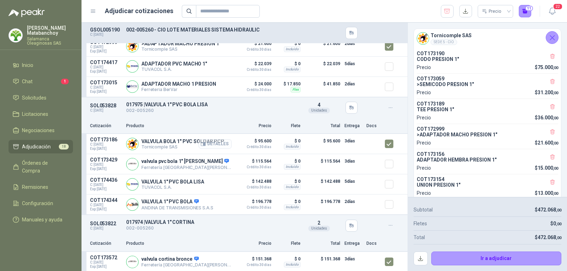
click at [215, 145] on button "Detalles" at bounding box center [214, 144] width 33 height 10
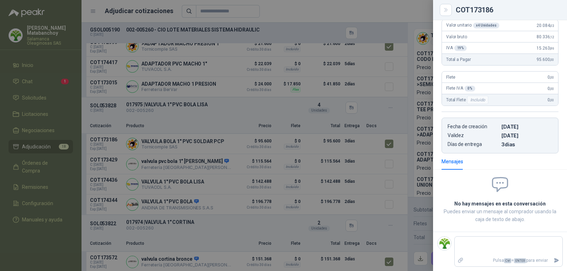
click at [245, 153] on div at bounding box center [283, 135] width 567 height 271
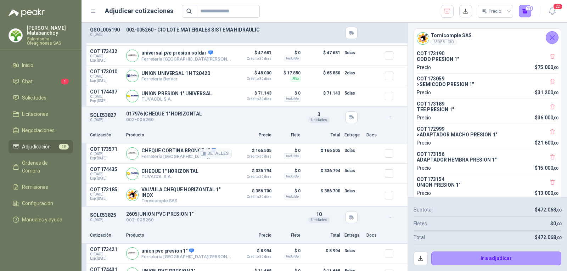
scroll to position [213, 0]
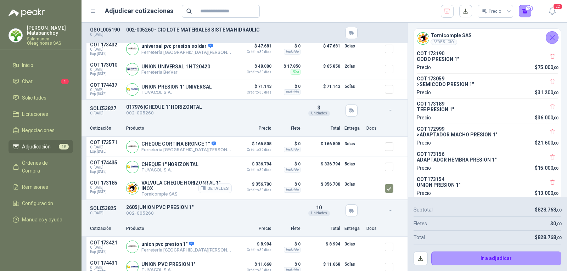
click at [215, 193] on button "Detalles" at bounding box center [214, 188] width 33 height 10
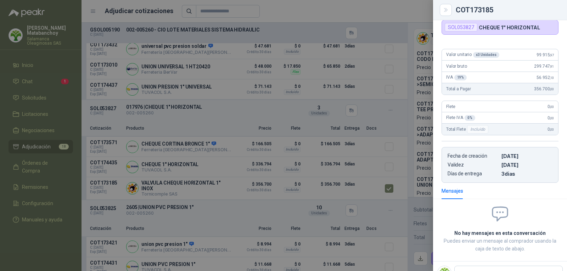
scroll to position [0, 0]
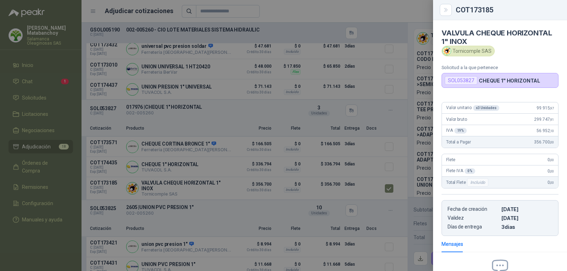
click at [232, 193] on div at bounding box center [283, 135] width 567 height 271
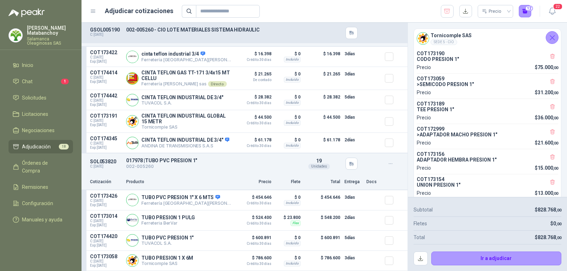
scroll to position [2101, 0]
click at [217, 261] on button "Detalles" at bounding box center [214, 261] width 33 height 10
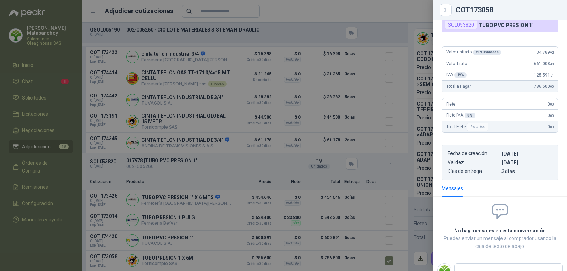
scroll to position [0, 0]
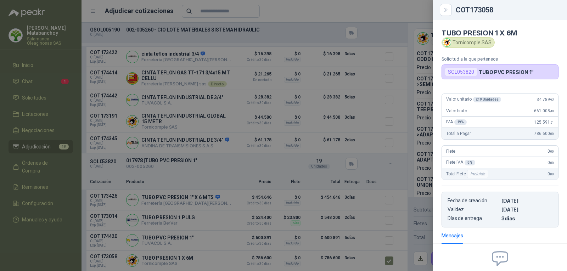
click at [350, 158] on div at bounding box center [283, 135] width 567 height 271
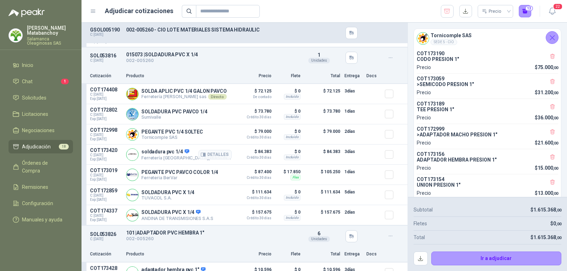
scroll to position [992, 0]
click at [212, 139] on button "Detalles" at bounding box center [214, 134] width 33 height 10
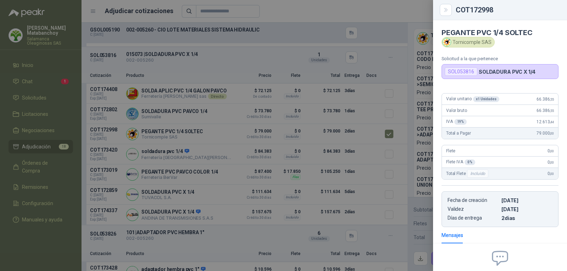
scroll to position [0, 0]
click at [198, 190] on div at bounding box center [283, 135] width 567 height 271
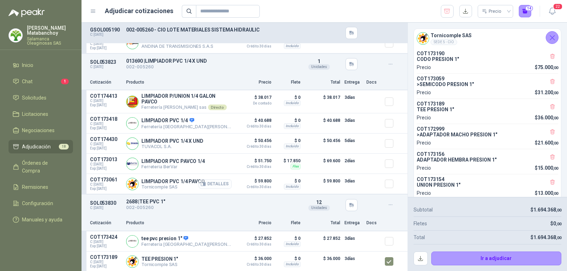
scroll to position [1523, 0]
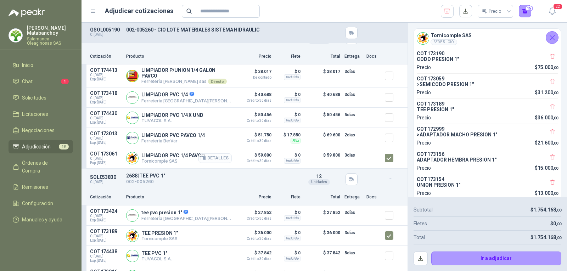
click at [216, 163] on button "Detalles" at bounding box center [214, 158] width 33 height 10
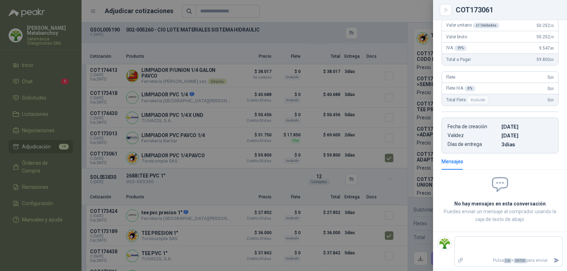
scroll to position [0, 0]
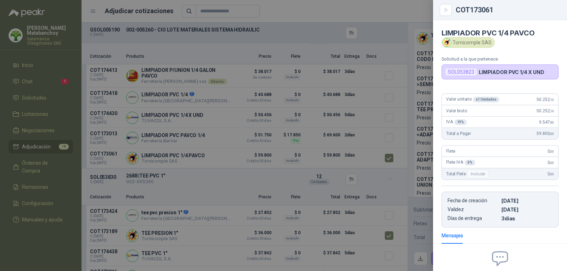
click at [268, 167] on div at bounding box center [283, 135] width 567 height 271
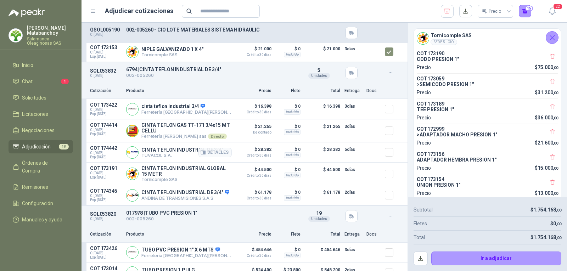
scroll to position [2019, 0]
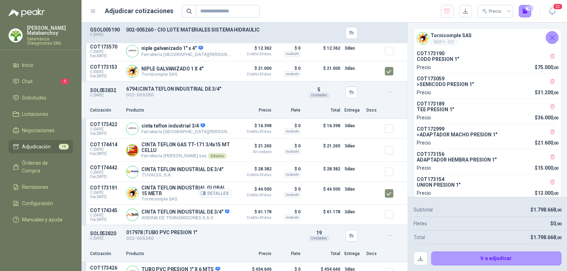
click at [207, 202] on div "Detalles" at bounding box center [214, 193] width 33 height 17
click at [216, 198] on button "Detalles" at bounding box center [214, 193] width 33 height 10
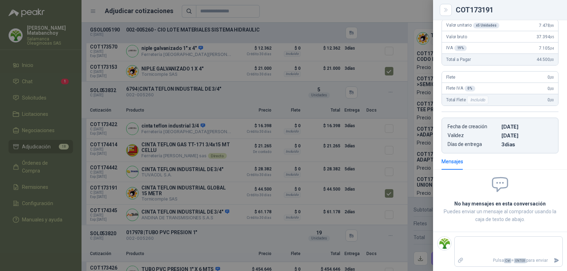
scroll to position [0, 0]
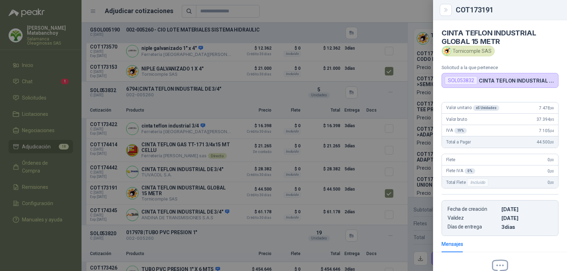
click at [332, 190] on div at bounding box center [283, 135] width 567 height 271
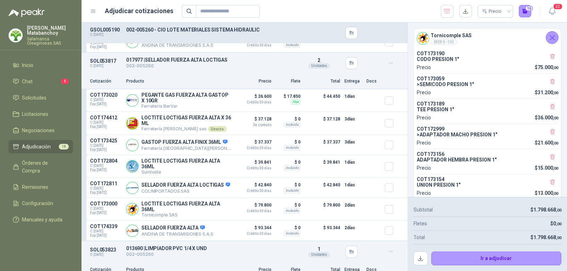
scroll to position [1287, 0]
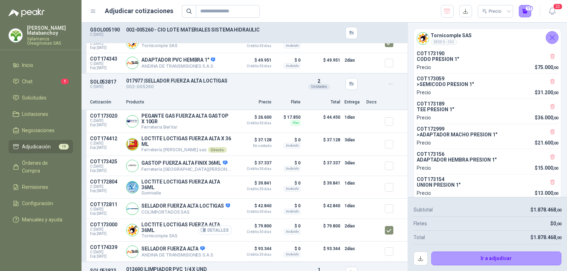
click at [209, 235] on button "Detalles" at bounding box center [214, 230] width 33 height 10
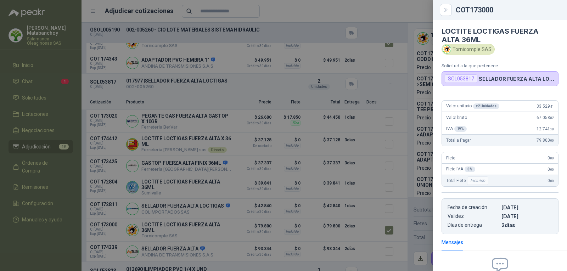
scroll to position [0, 0]
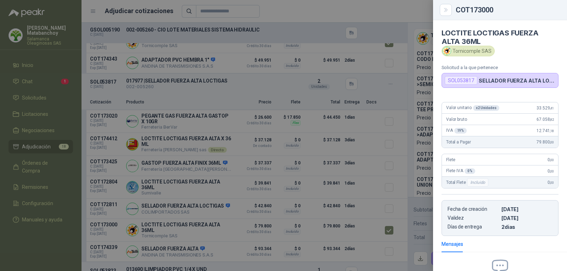
click at [382, 259] on div at bounding box center [283, 135] width 567 height 271
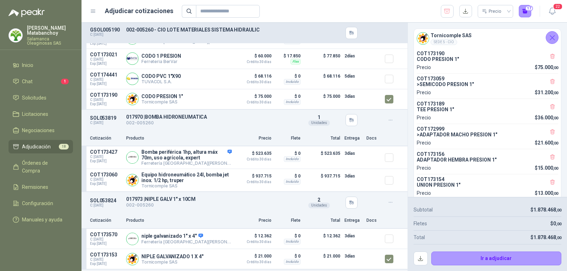
scroll to position [1842, 0]
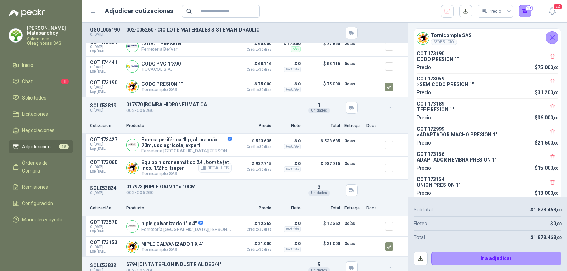
click at [214, 169] on button "Detalles" at bounding box center [214, 168] width 33 height 10
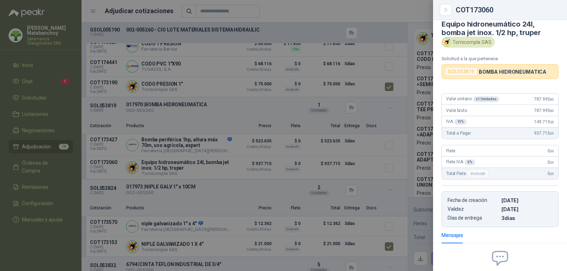
scroll to position [0, 0]
